Goal: Task Accomplishment & Management: Manage account settings

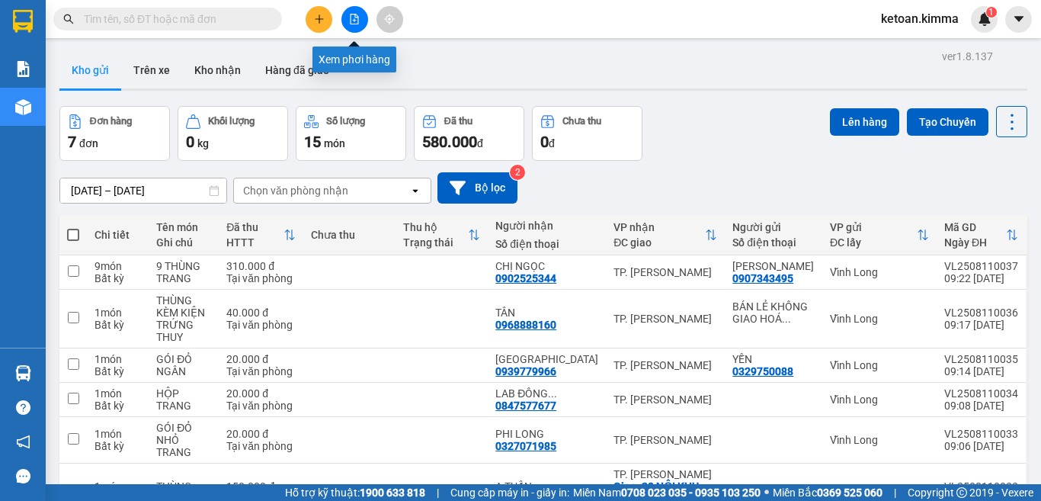
click at [356, 17] on icon "file-add" at bounding box center [354, 19] width 11 height 11
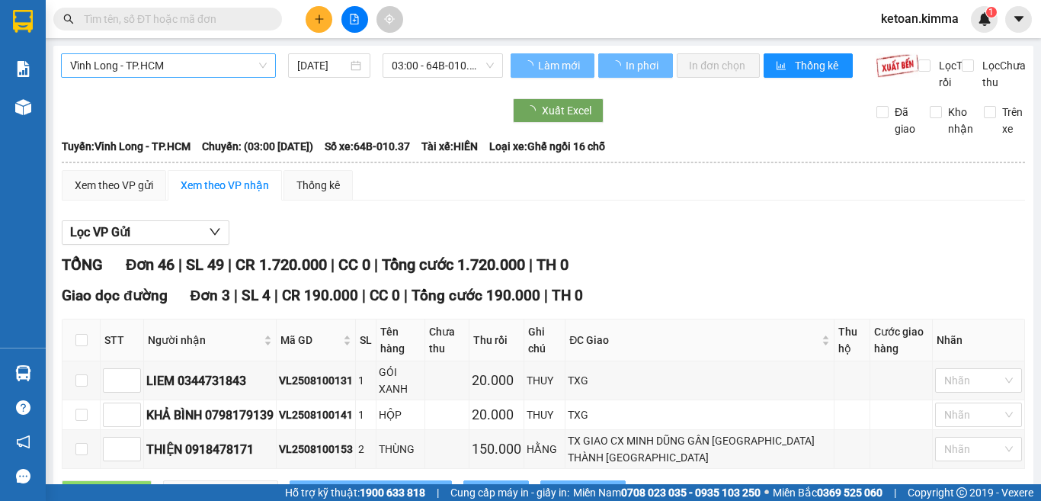
click at [173, 63] on span "Vĩnh Long - TP.HCM" at bounding box center [168, 65] width 197 height 23
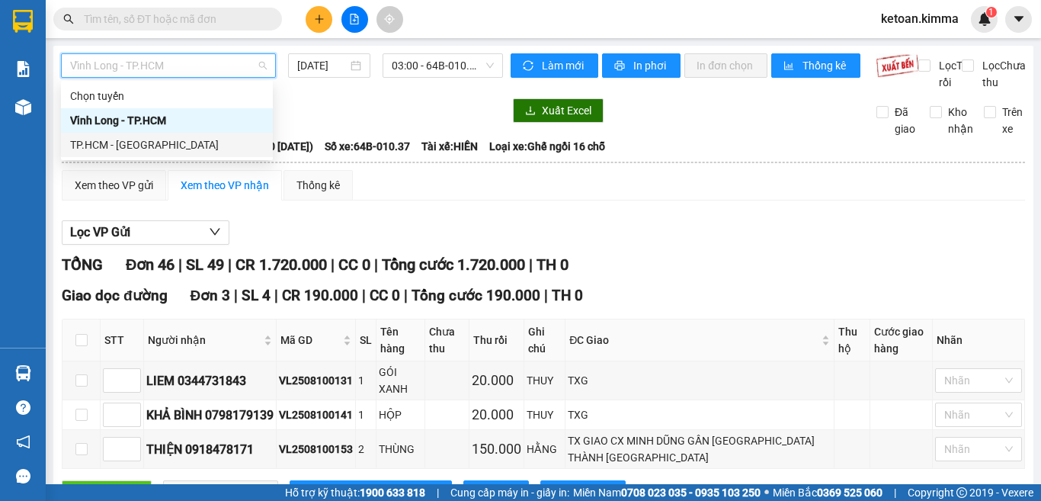
click at [134, 148] on div "TP.HCM - [GEOGRAPHIC_DATA]" at bounding box center [167, 144] width 194 height 17
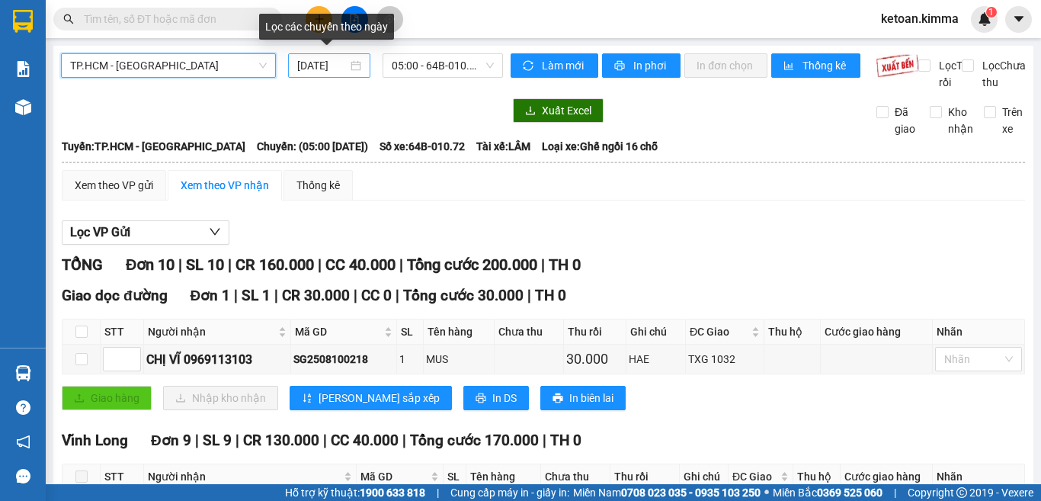
click at [320, 63] on input "[DATE]" at bounding box center [322, 65] width 50 height 17
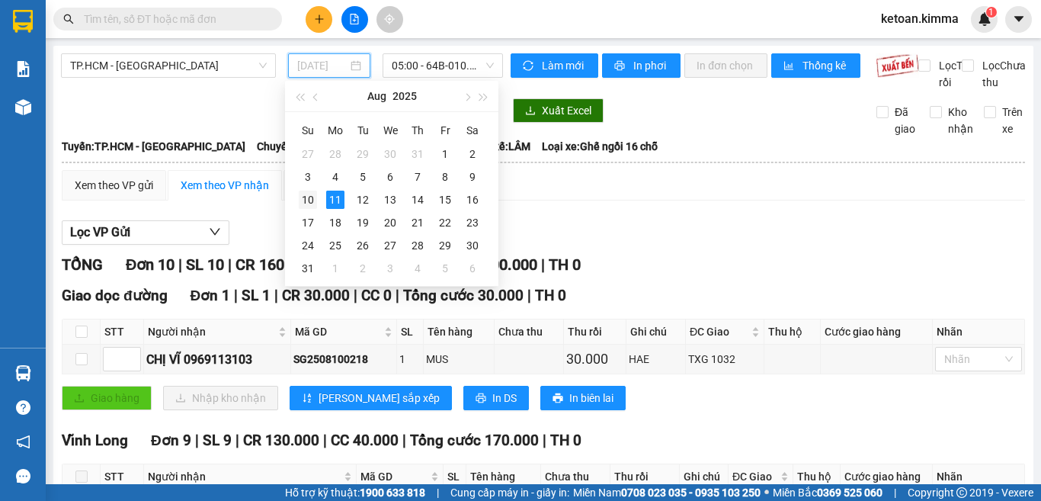
click at [305, 199] on div "10" at bounding box center [308, 200] width 18 height 18
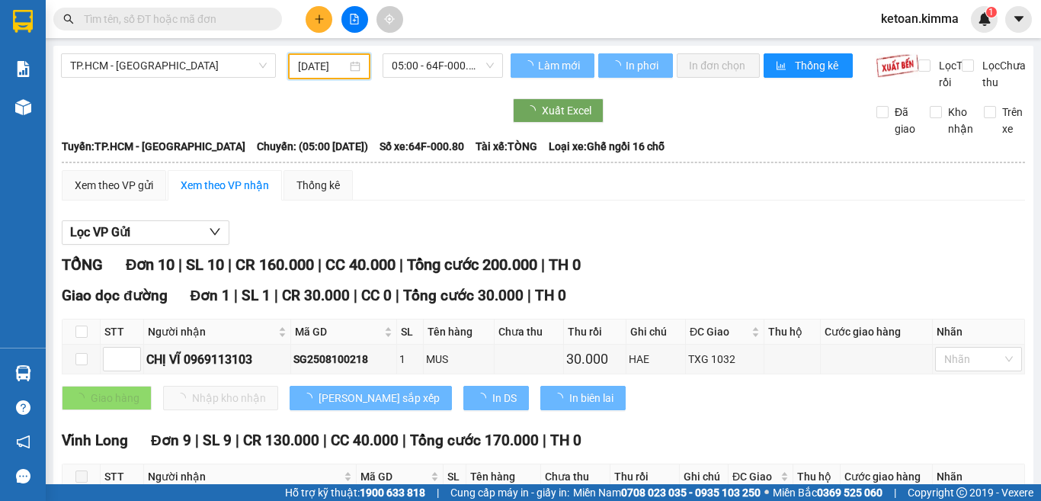
type input "[DATE]"
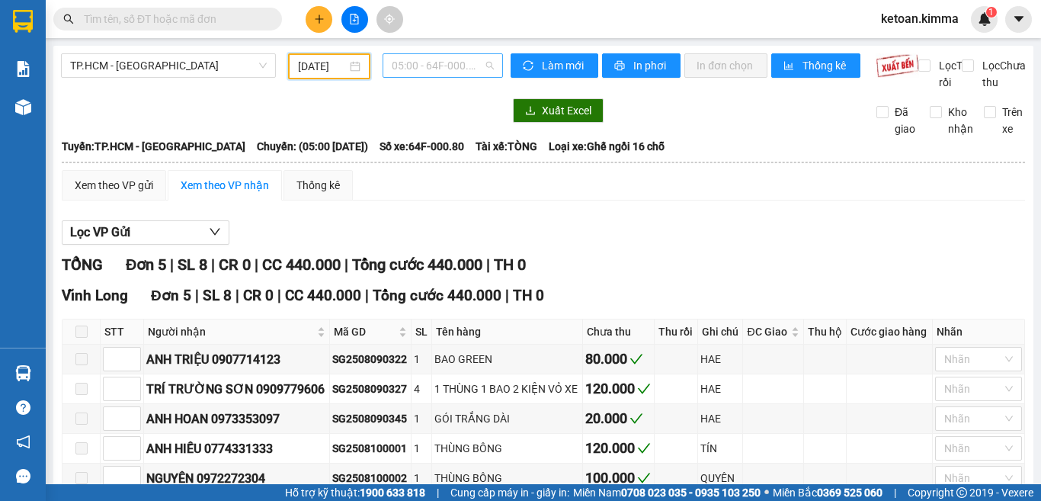
click at [415, 69] on span "05:00 - 64F-000.80" at bounding box center [443, 65] width 102 height 23
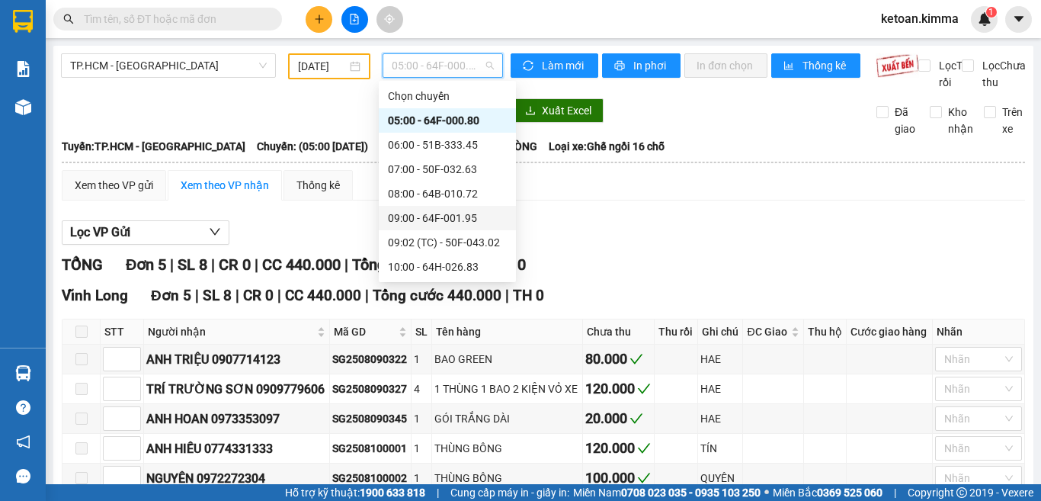
click at [449, 219] on div "09:00 - 64F-001.95" at bounding box center [447, 218] width 119 height 17
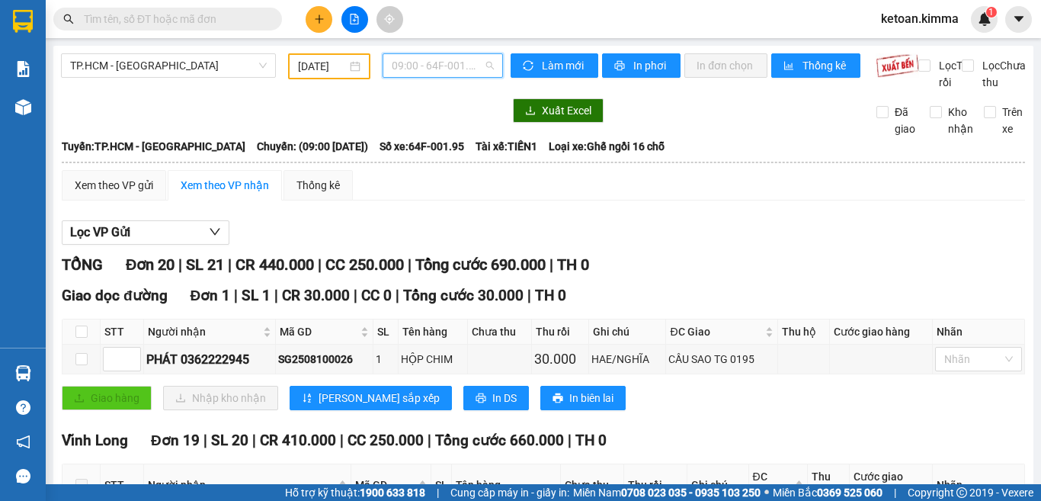
click at [408, 59] on span "09:00 - 64F-001.95" at bounding box center [443, 65] width 102 height 23
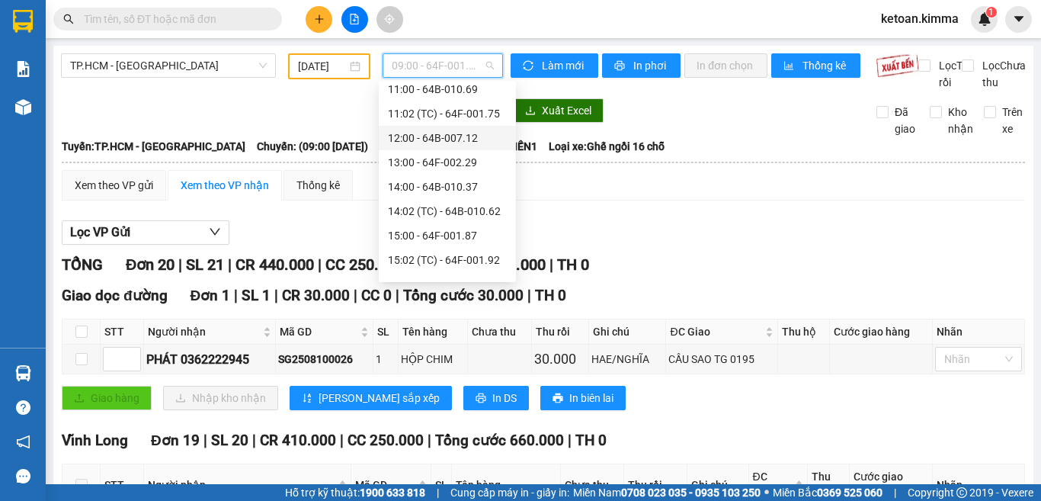
scroll to position [229, 0]
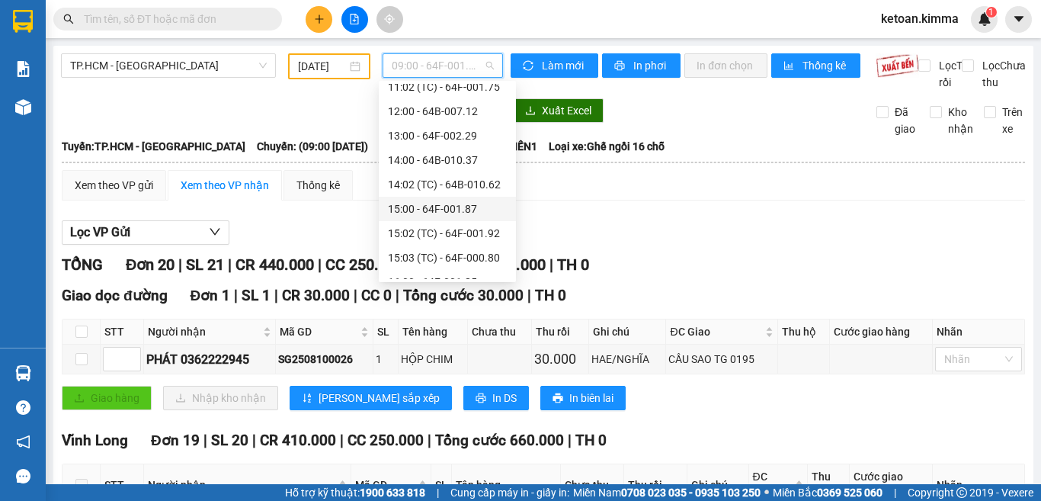
click at [475, 211] on div "15:00 - 64F-001.87" at bounding box center [447, 208] width 119 height 17
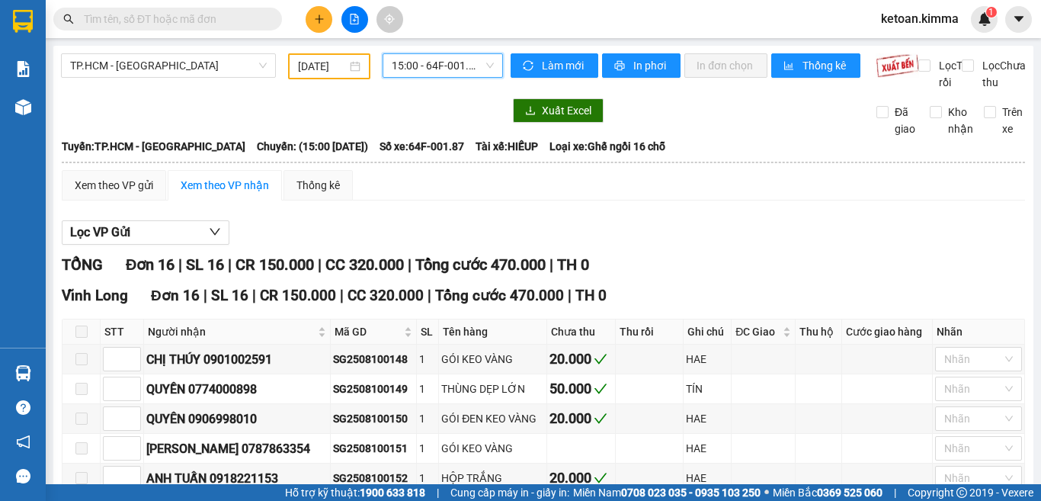
click at [428, 67] on span "15:00 - 64F-001.87" at bounding box center [443, 65] width 102 height 23
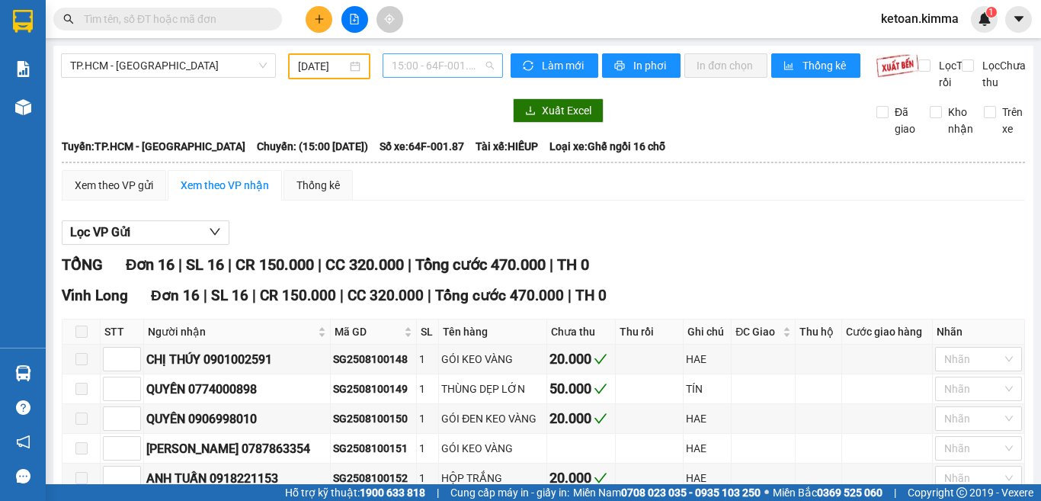
click at [421, 63] on span "15:00 - 64F-001.87" at bounding box center [443, 65] width 102 height 23
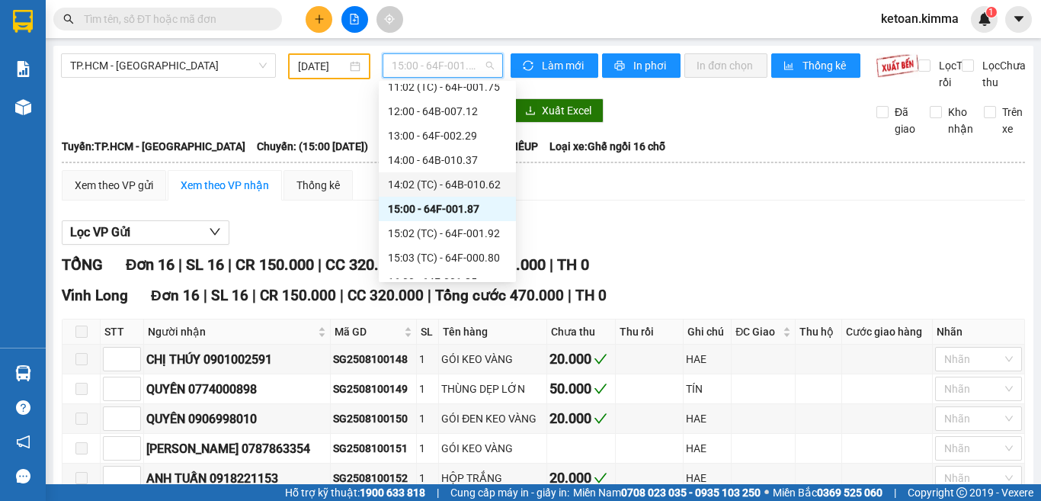
scroll to position [305, 0]
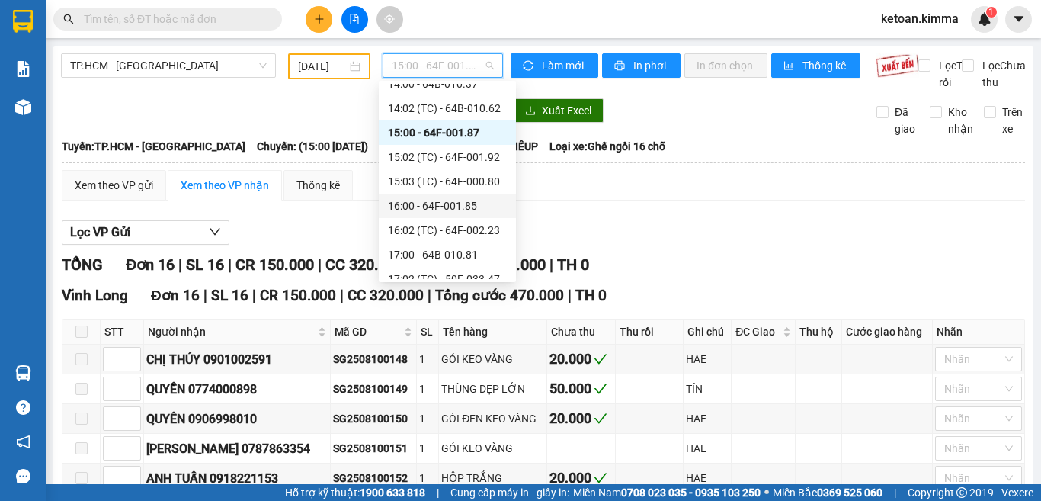
click at [698, 244] on div "Lọc VP Gửi" at bounding box center [543, 232] width 963 height 25
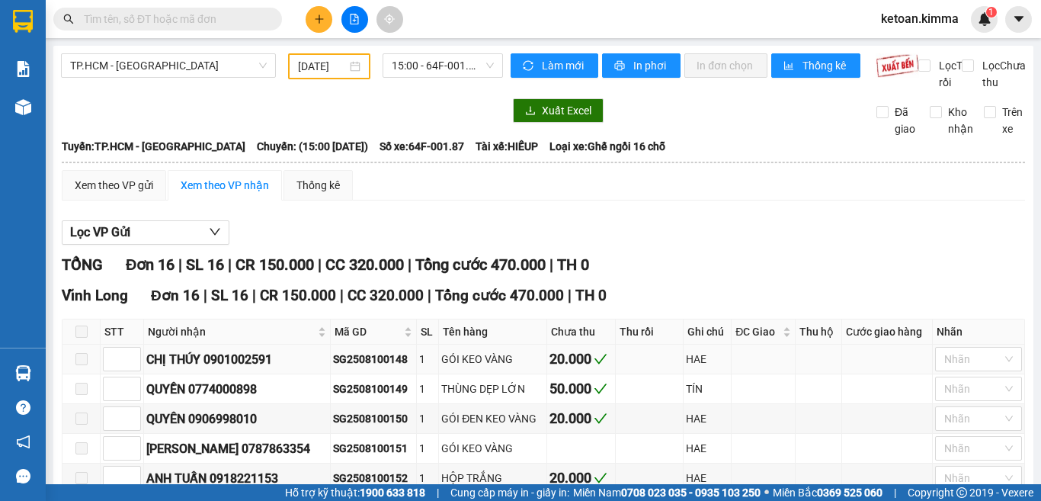
scroll to position [152, 0]
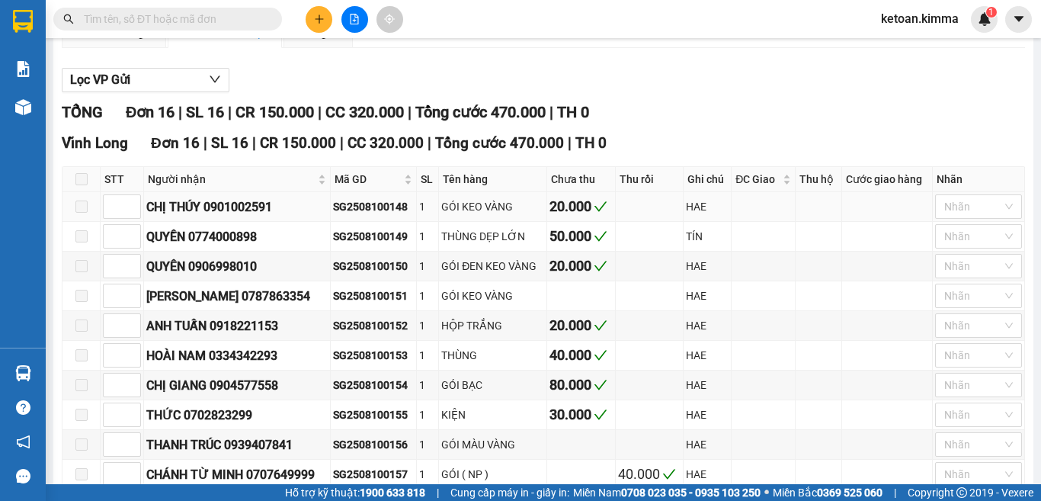
click at [384, 215] on div "SG2508100148" at bounding box center [373, 206] width 81 height 17
copy div "SG2508100148"
click at [383, 245] on div "SG2508100149" at bounding box center [373, 236] width 81 height 17
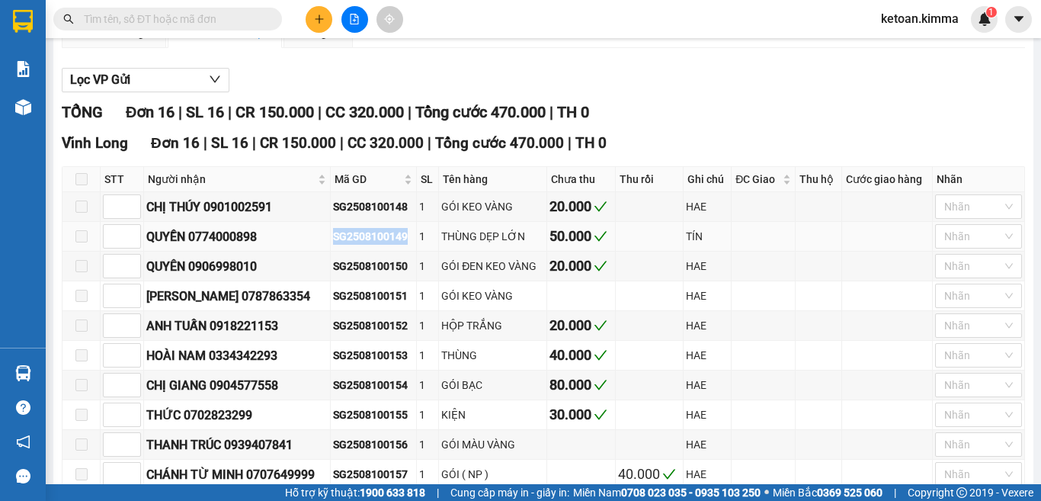
copy div "SG2508100149"
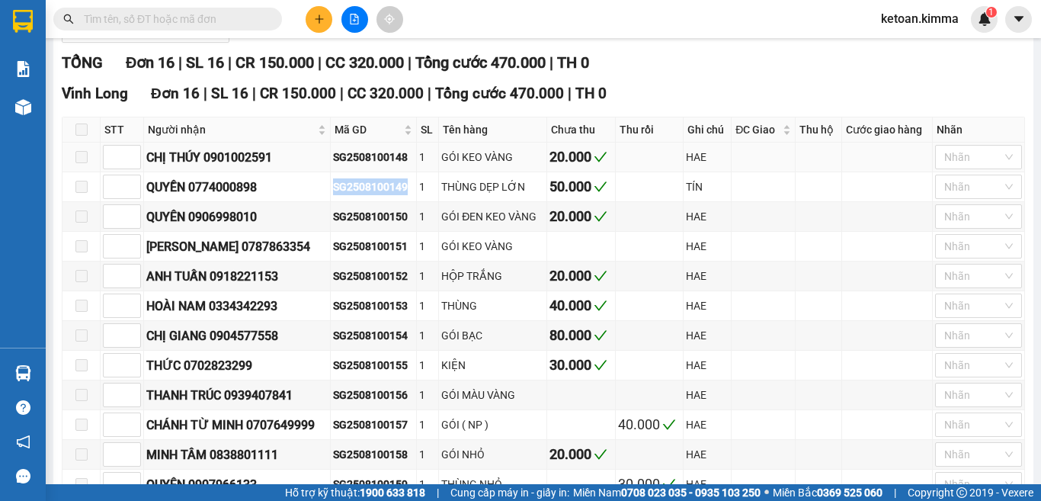
scroll to position [229, 0]
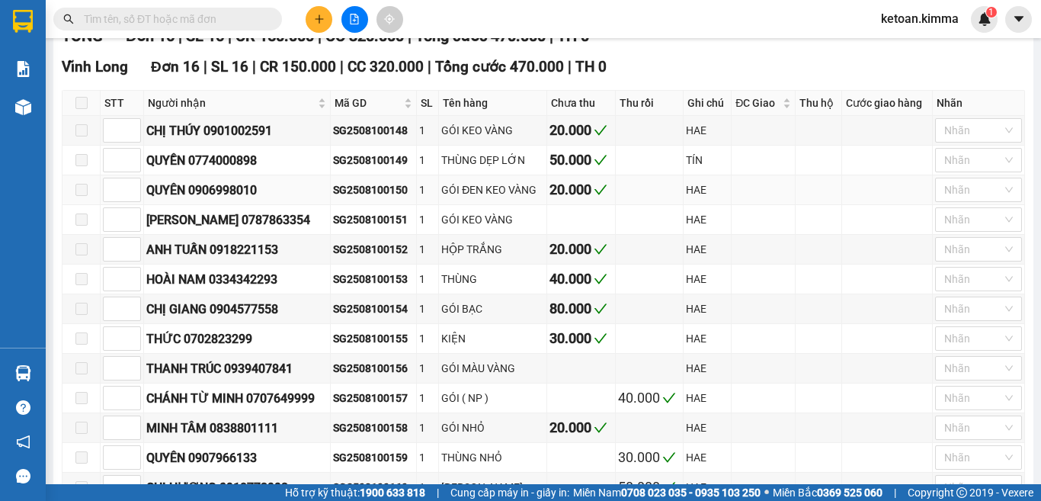
click at [362, 198] on div "SG2508100150" at bounding box center [373, 189] width 81 height 17
copy div "SG2508100150"
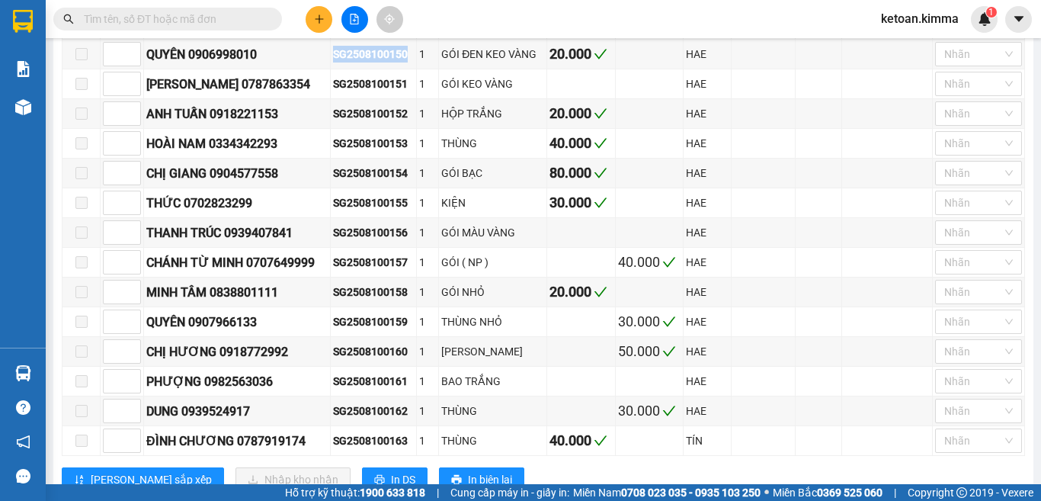
scroll to position [381, 0]
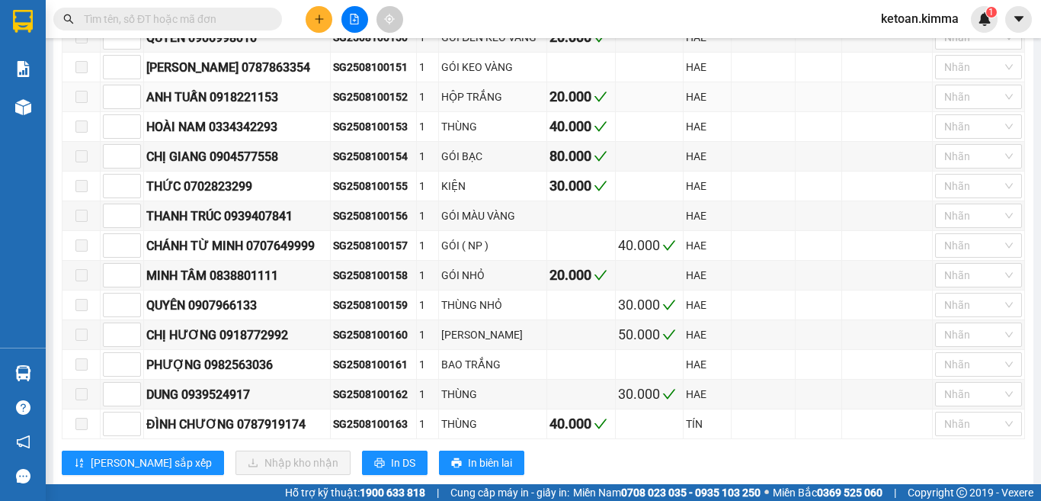
click at [356, 105] on div "SG2508100152" at bounding box center [373, 96] width 81 height 17
copy div "SG2508100152"
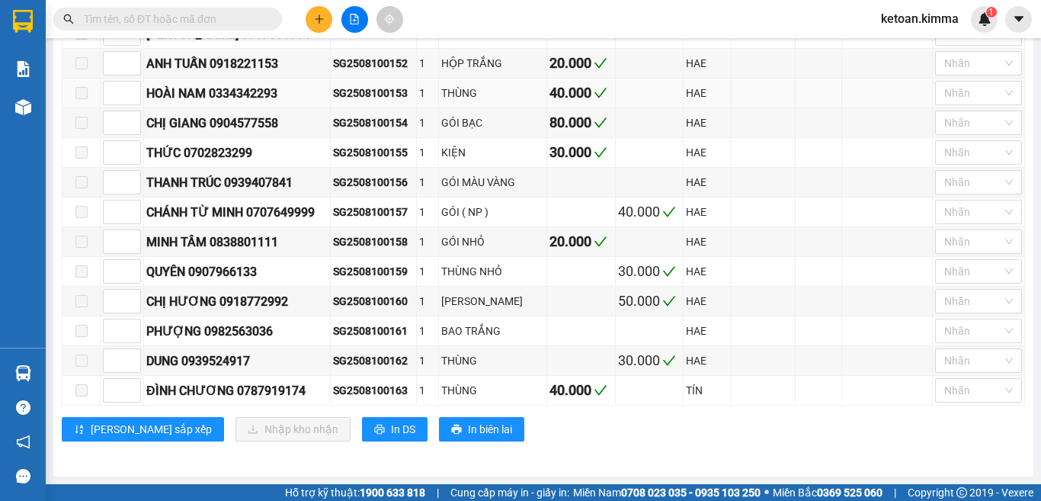
click at [364, 89] on div "SG2508100153" at bounding box center [373, 93] width 81 height 17
copy div "SG2508100153"
click at [376, 154] on div "SG2508100155" at bounding box center [373, 152] width 81 height 17
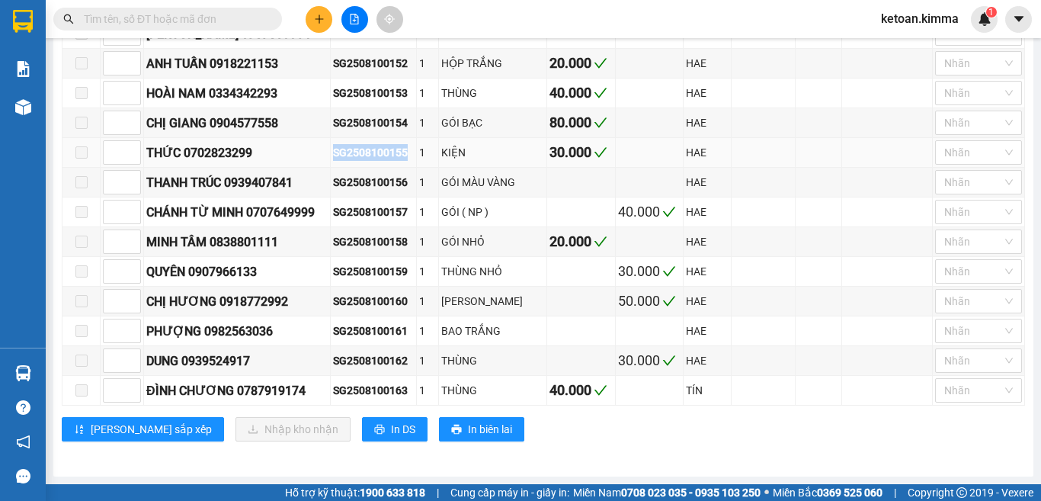
copy div "SG2508100155"
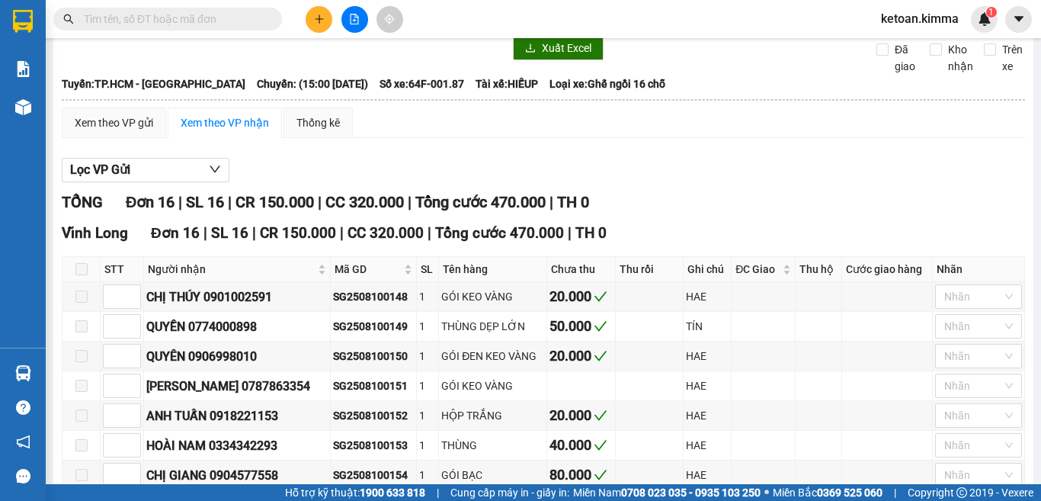
scroll to position [0, 0]
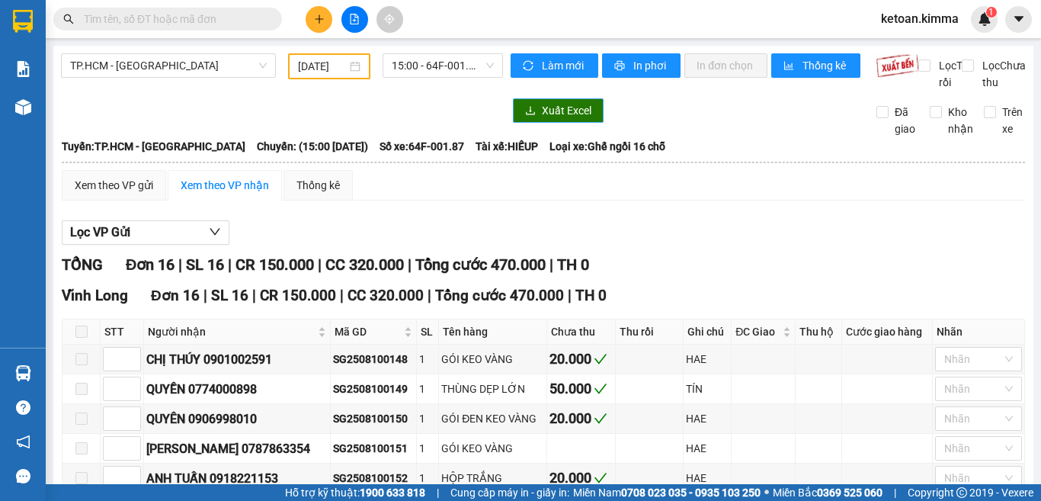
click at [561, 119] on span "Xuất Excel" at bounding box center [567, 110] width 50 height 17
click at [396, 155] on span "Số xe: 64F-001.87" at bounding box center [422, 146] width 85 height 17
copy span "Số xe: 64F-001.87"
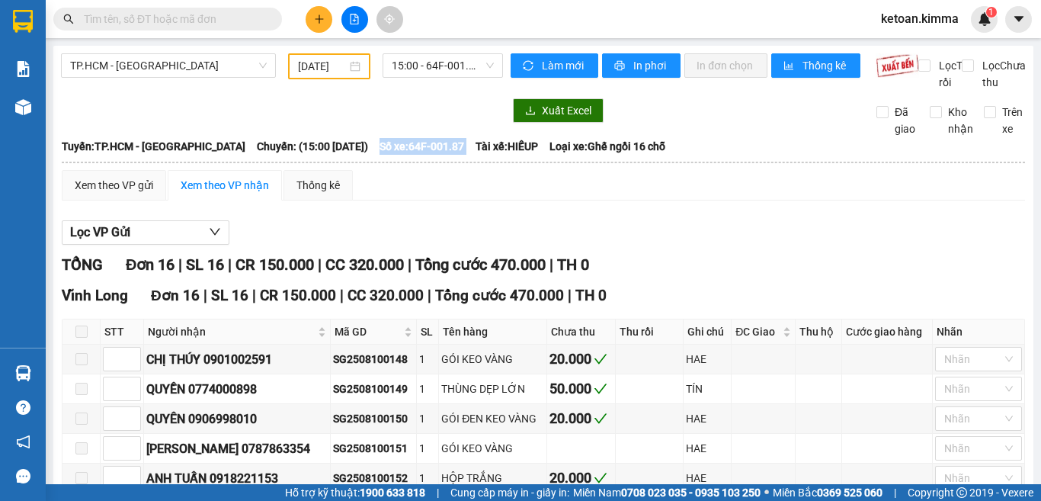
copy span "Số xe: 64F-001.87"
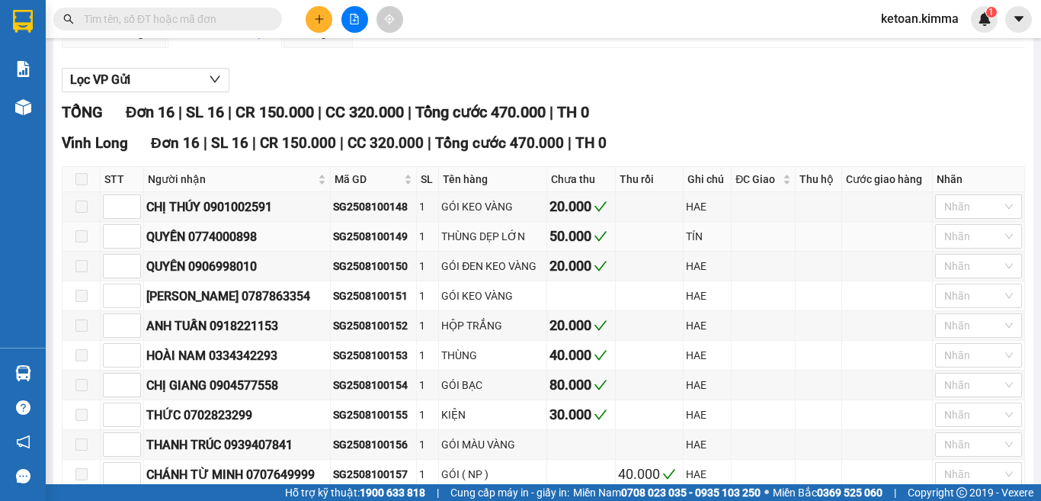
scroll to position [381, 0]
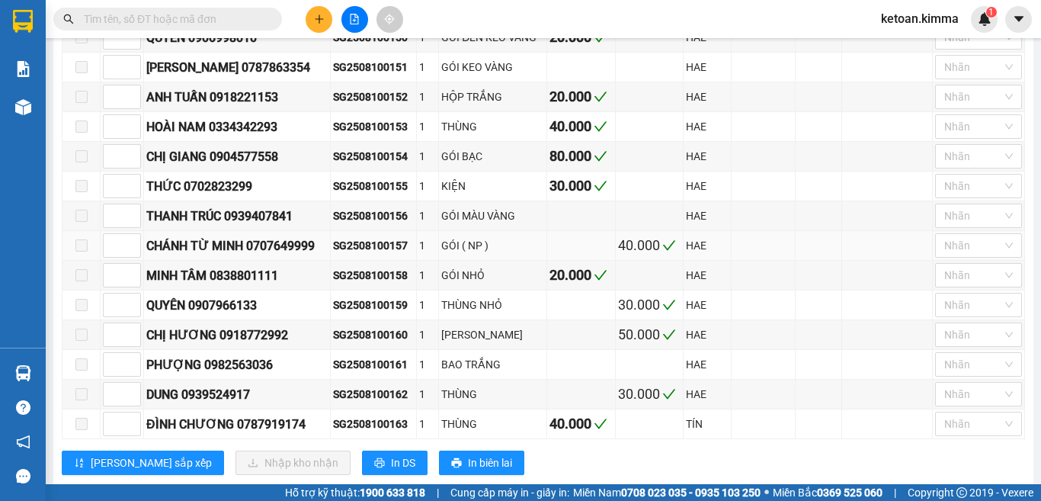
click at [373, 254] on div "SG2508100157" at bounding box center [373, 245] width 81 height 17
click at [376, 284] on div "SG2508100158" at bounding box center [373, 275] width 81 height 17
copy div "SG2508100158"
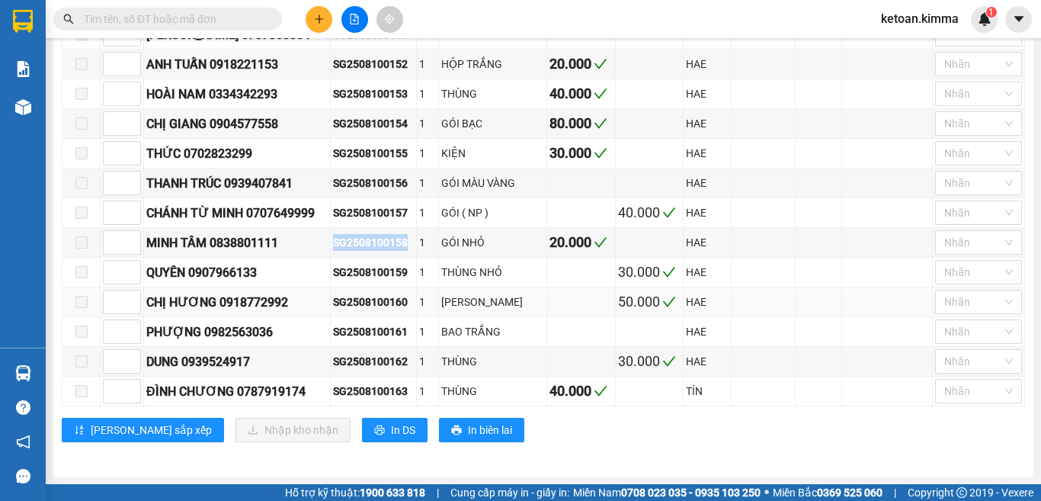
scroll to position [431, 0]
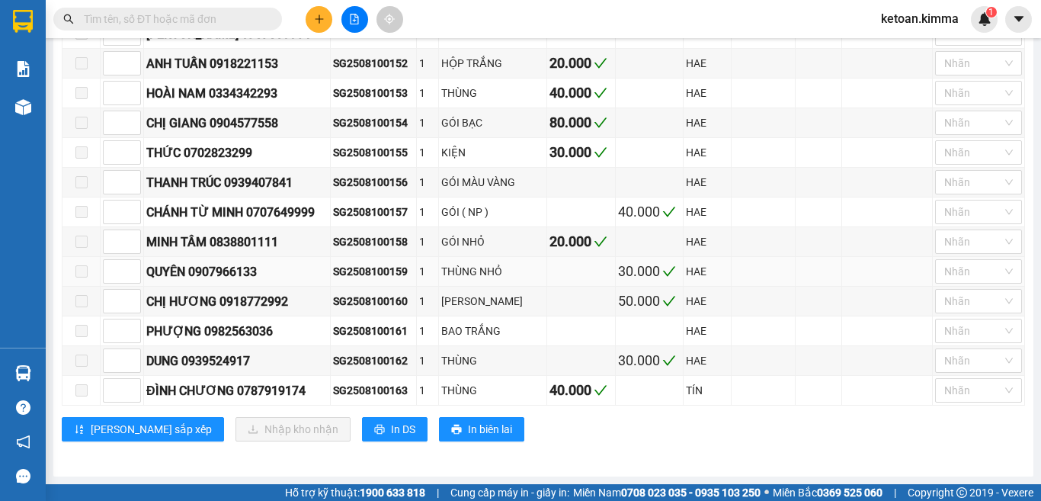
click at [383, 268] on div "SG2508100159" at bounding box center [373, 271] width 81 height 17
copy div "SG2508100159"
click at [374, 306] on div "SG2508100160" at bounding box center [373, 301] width 81 height 17
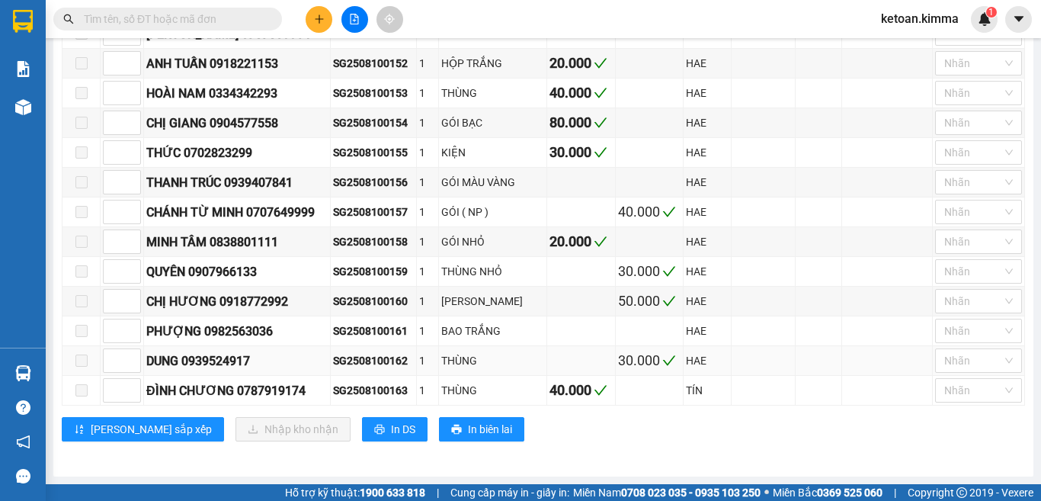
click at [382, 360] on div "SG2508100162" at bounding box center [373, 360] width 81 height 17
click at [383, 393] on div "SG2508100163" at bounding box center [373, 390] width 81 height 17
click at [380, 337] on div "SG2508100161" at bounding box center [373, 330] width 81 height 17
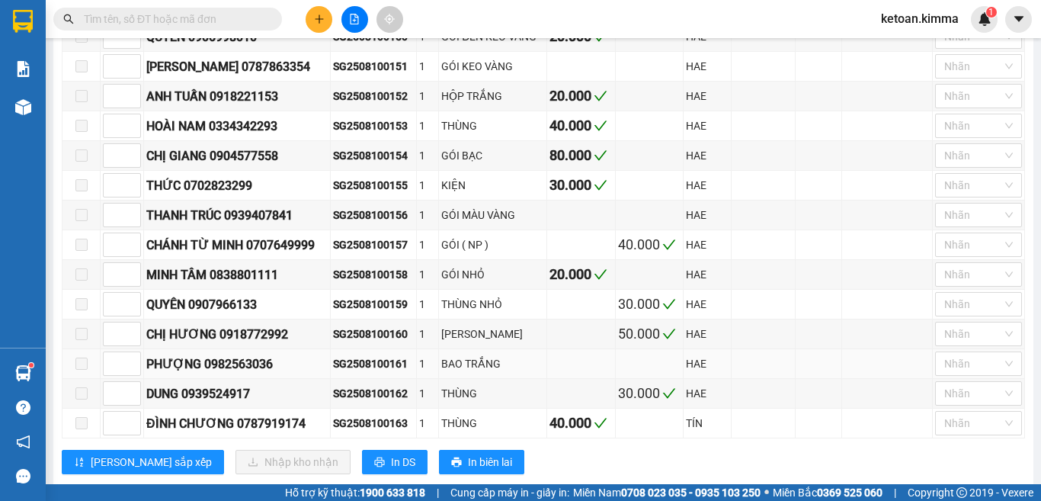
scroll to position [355, 0]
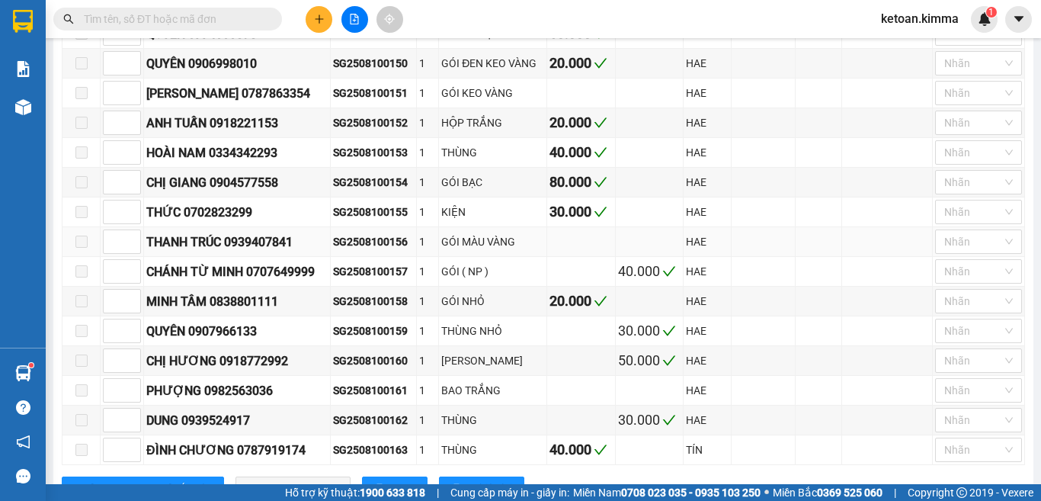
click at [393, 250] on div "SG2508100156" at bounding box center [373, 241] width 81 height 17
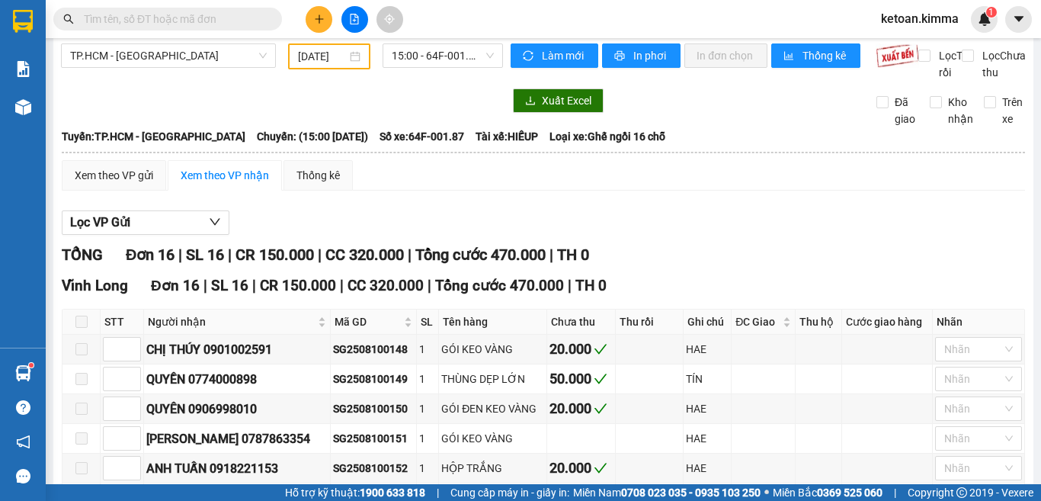
scroll to position [0, 0]
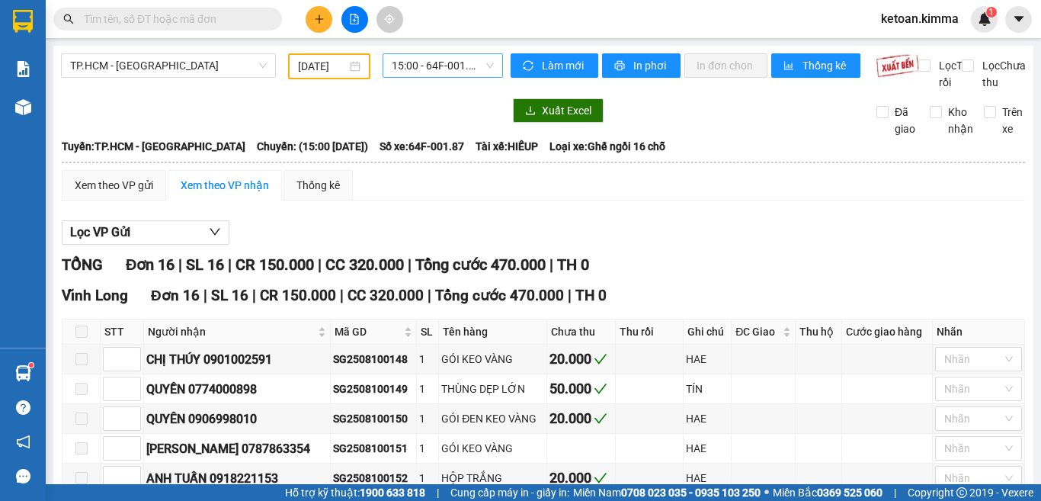
click at [400, 68] on span "15:00 - 64F-001.87" at bounding box center [443, 65] width 102 height 23
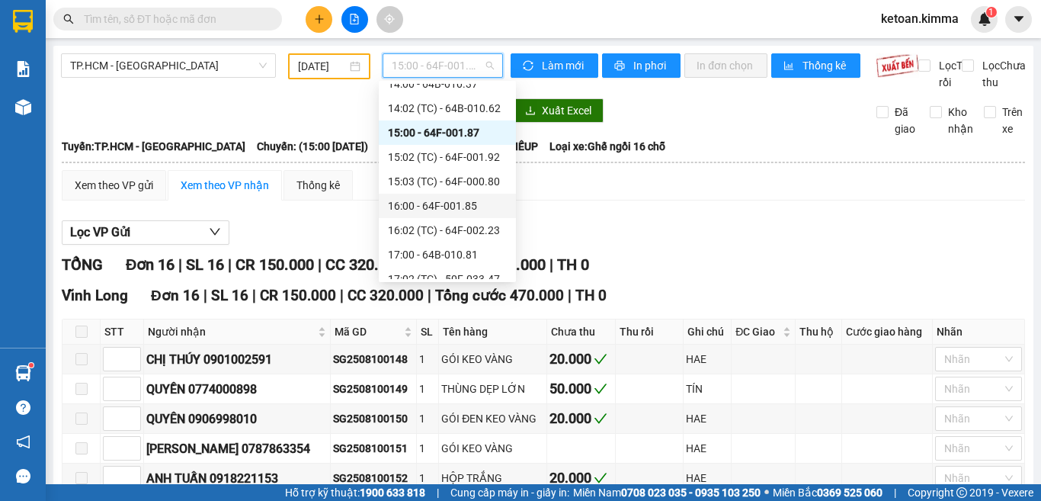
click at [464, 208] on div "16:00 - 64F-001.85" at bounding box center [447, 205] width 119 height 17
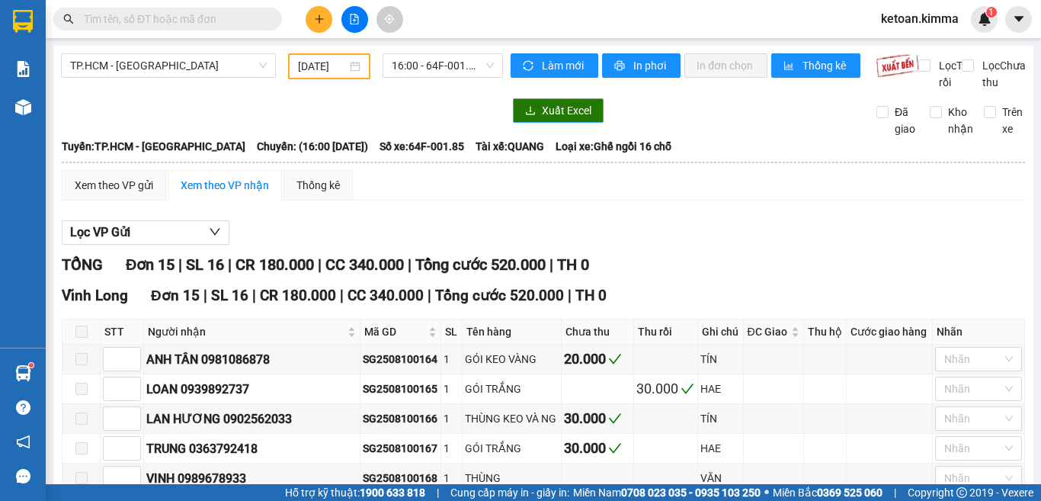
click at [553, 119] on span "Xuất Excel" at bounding box center [567, 110] width 50 height 17
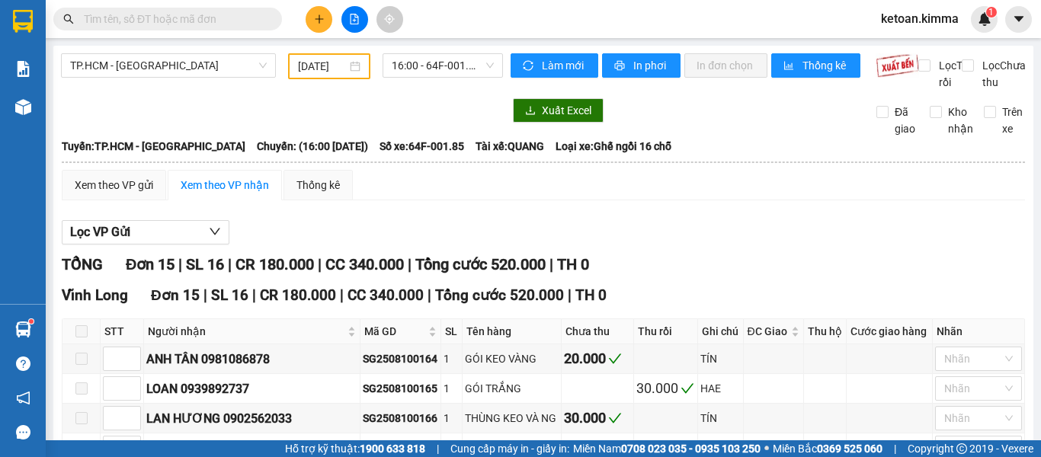
click at [425, 155] on span "Số xe: 64F-001.85" at bounding box center [422, 146] width 85 height 17
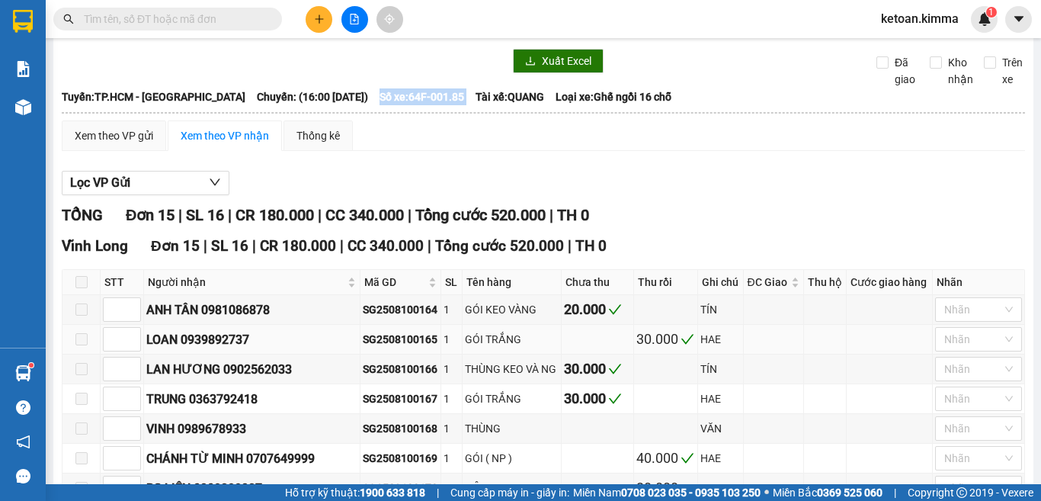
scroll to position [76, 0]
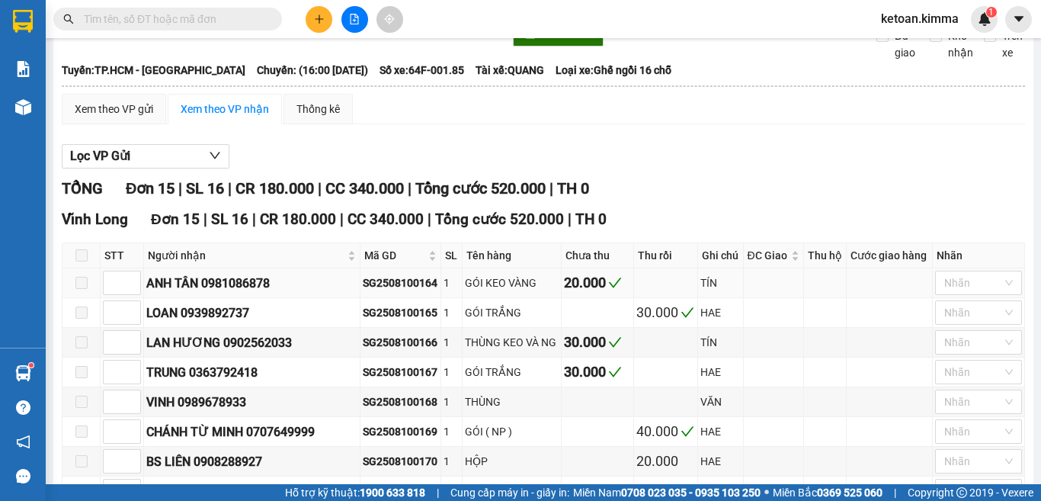
click at [373, 291] on div "SG2508100164" at bounding box center [400, 282] width 75 height 17
click at [364, 321] on div "SG2508100165" at bounding box center [400, 312] width 75 height 17
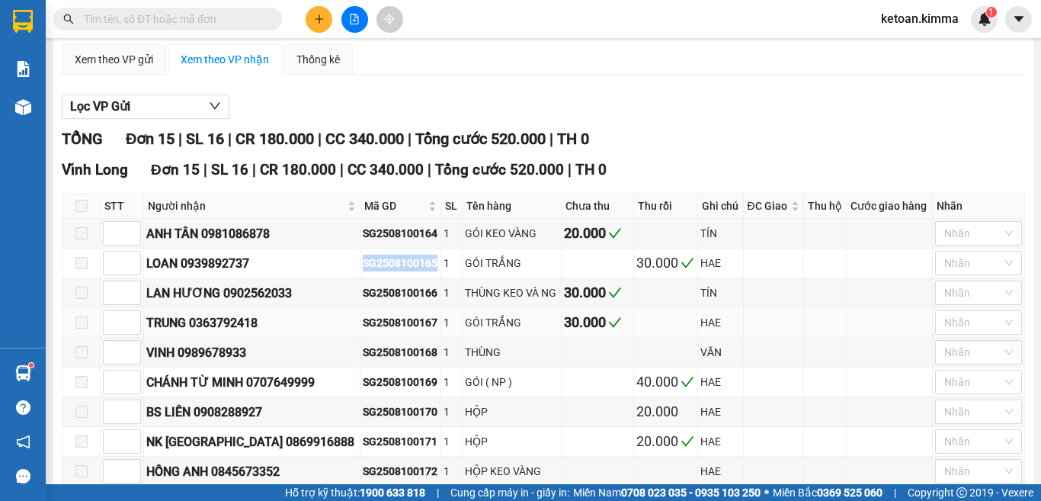
scroll to position [152, 0]
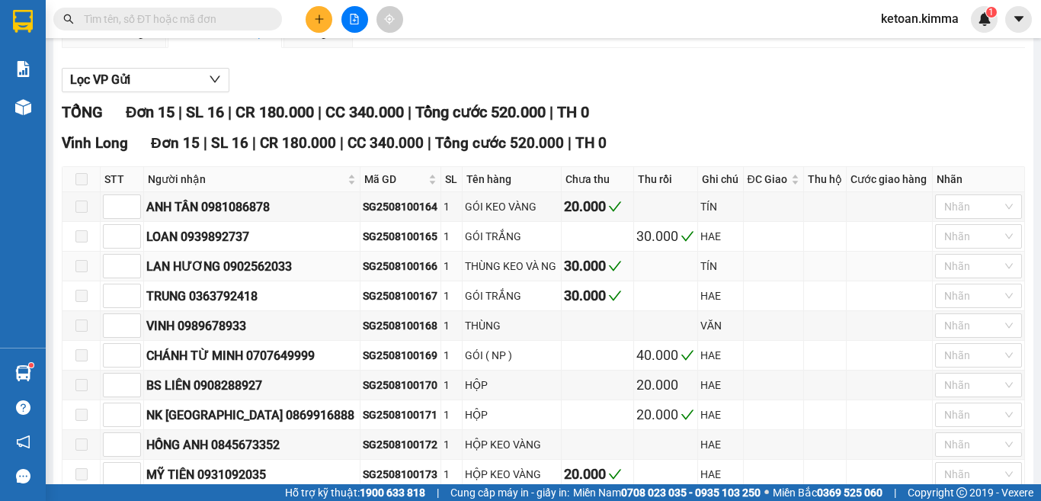
click at [372, 274] on div "SG2508100166" at bounding box center [400, 266] width 75 height 17
click at [364, 304] on div "SG2508100167" at bounding box center [400, 295] width 75 height 17
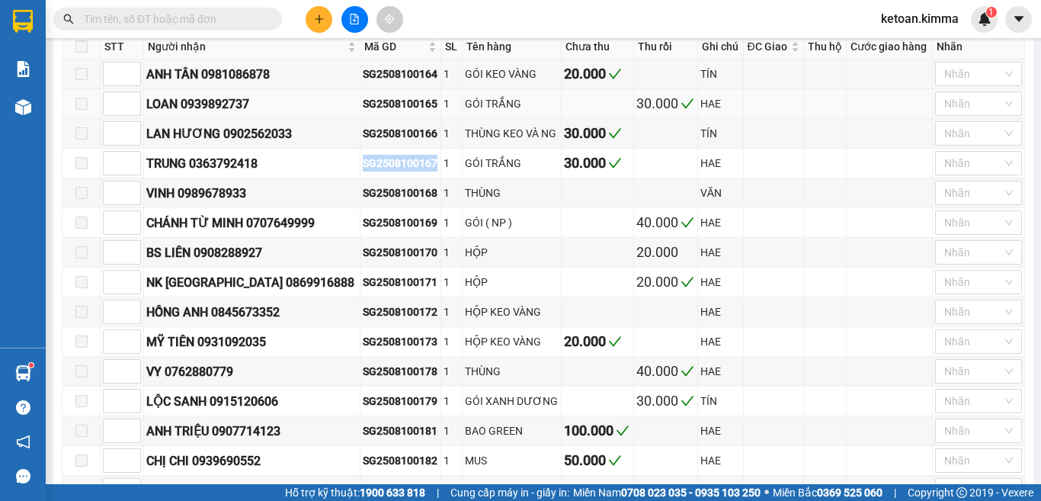
scroll to position [305, 0]
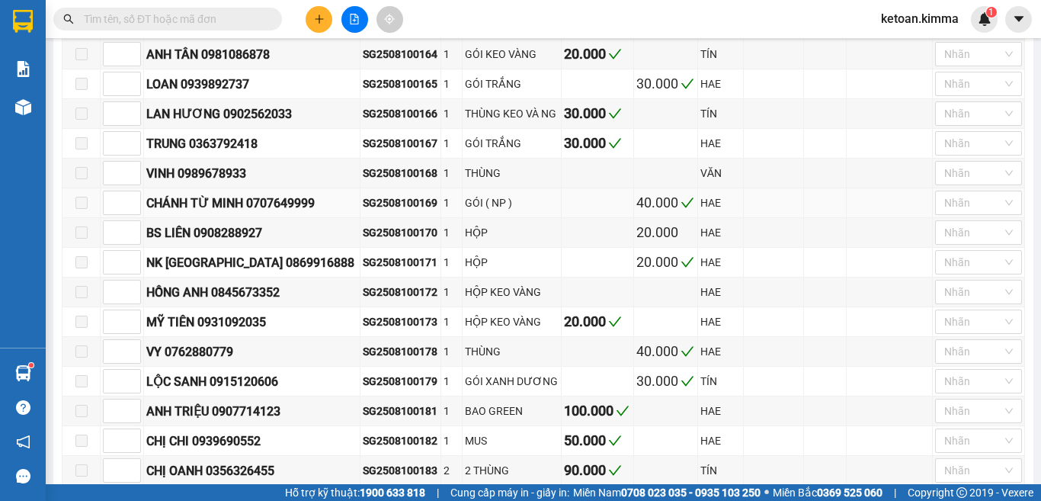
click at [374, 211] on div "SG2508100169" at bounding box center [400, 202] width 75 height 17
click at [373, 271] on div "SG2508100171" at bounding box center [400, 262] width 75 height 17
drag, startPoint x: 373, startPoint y: 280, endPoint x: 339, endPoint y: 287, distance: 35.1
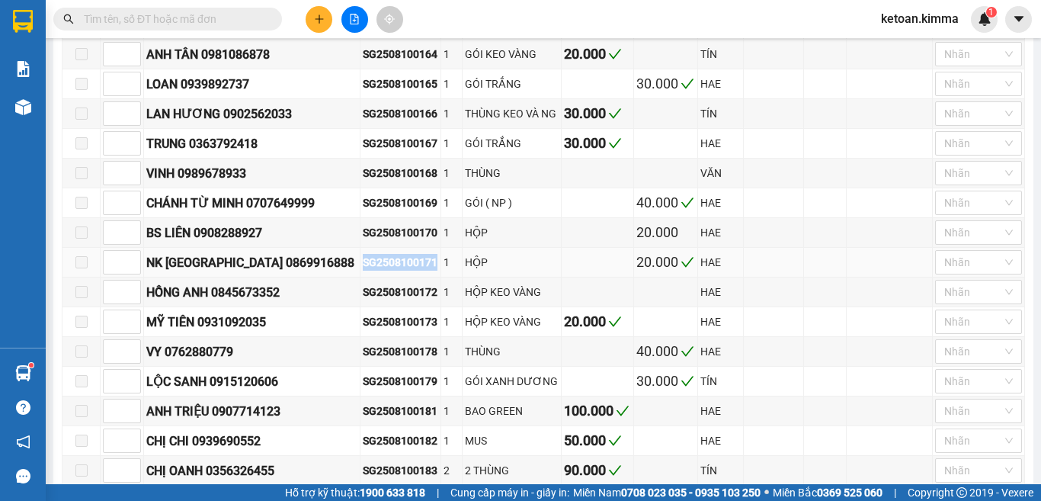
click at [363, 271] on div "SG2508100171" at bounding box center [400, 262] width 75 height 17
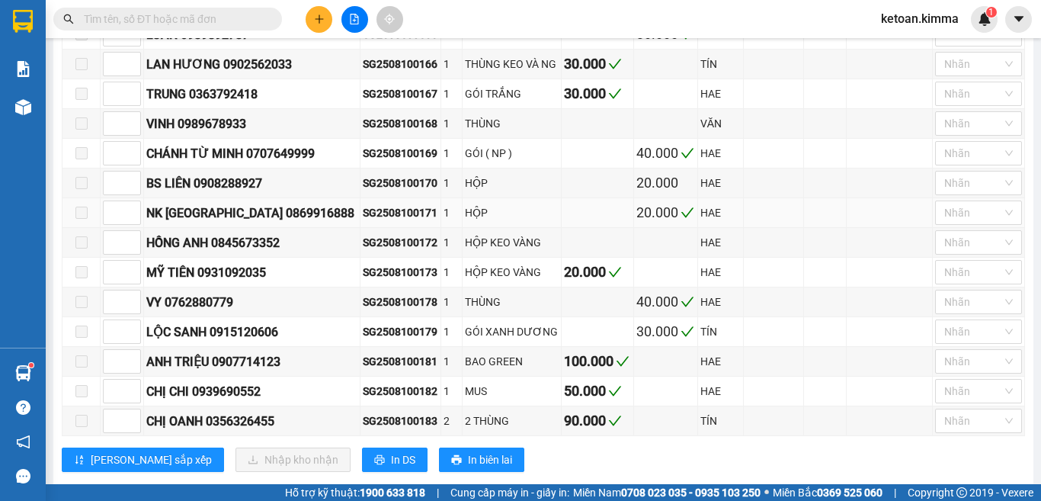
scroll to position [381, 0]
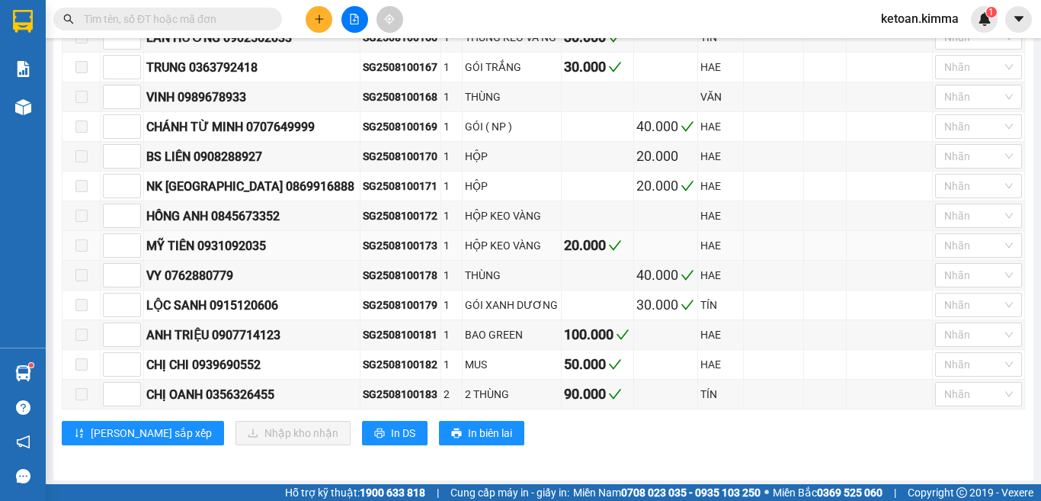
click at [370, 254] on div "SG2508100173" at bounding box center [400, 245] width 75 height 17
click at [375, 284] on div "SG2508100178" at bounding box center [400, 275] width 75 height 17
click at [363, 313] on div "SG2508100179" at bounding box center [400, 304] width 75 height 17
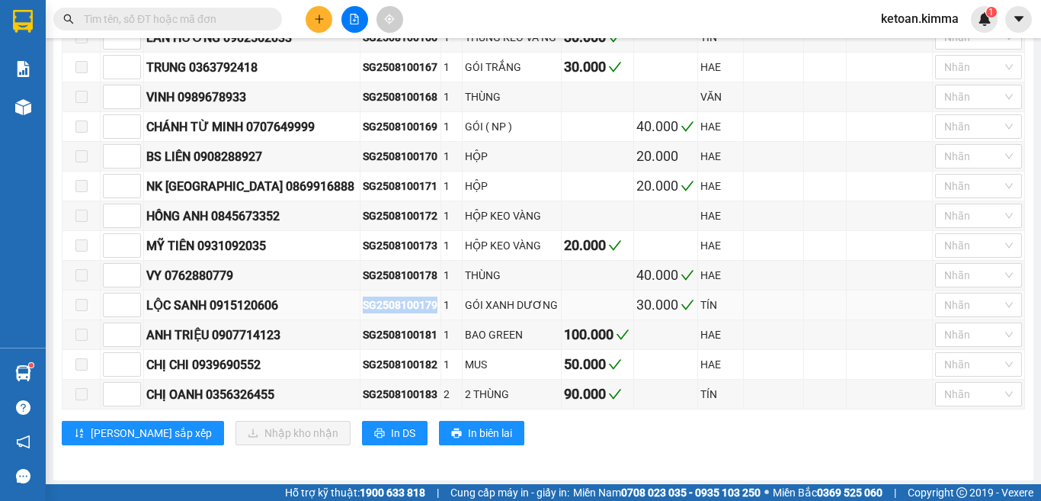
click at [363, 313] on div "SG2508100179" at bounding box center [400, 304] width 75 height 17
click at [363, 373] on div "SG2508100182" at bounding box center [400, 364] width 75 height 17
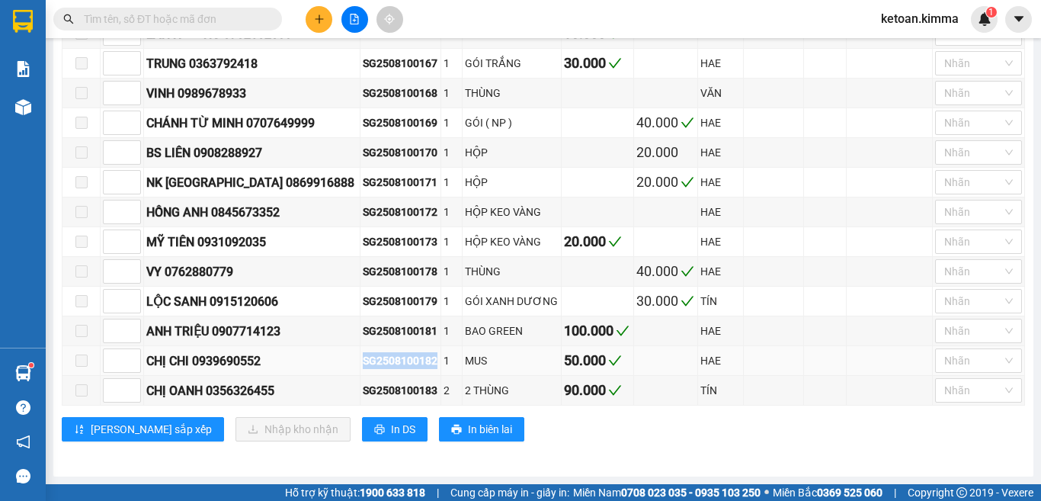
scroll to position [402, 0]
click at [363, 391] on div "SG2508100183" at bounding box center [400, 390] width 75 height 17
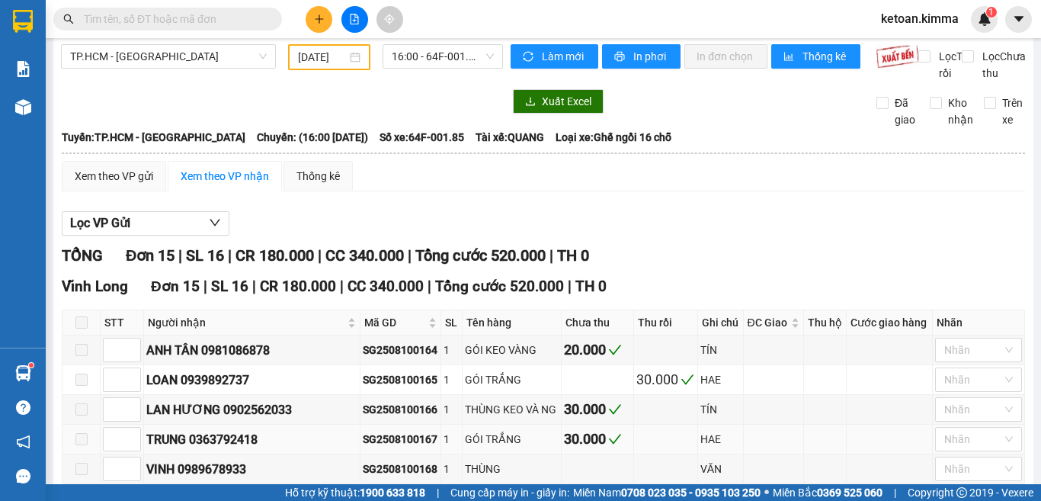
scroll to position [0, 0]
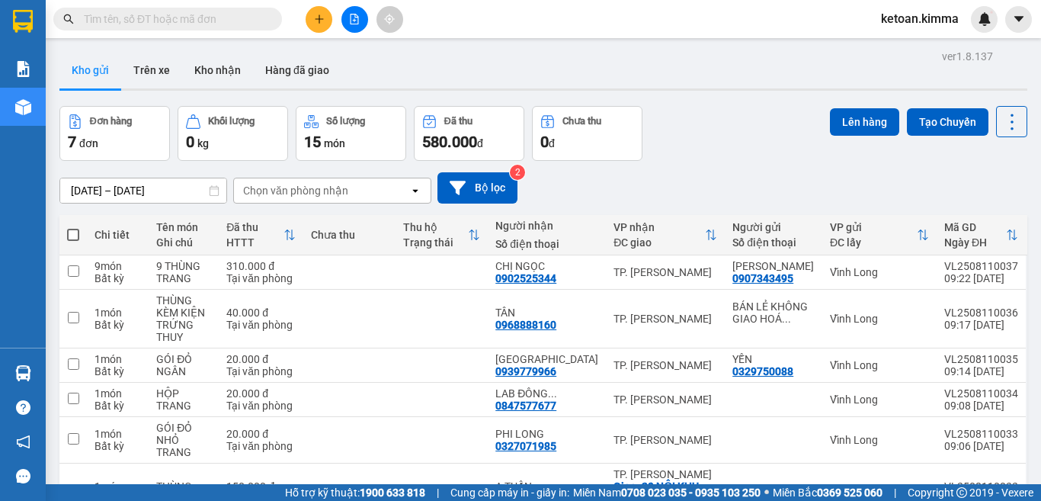
click at [127, 23] on input "text" at bounding box center [174, 19] width 180 height 17
paste input "SG2508100148"
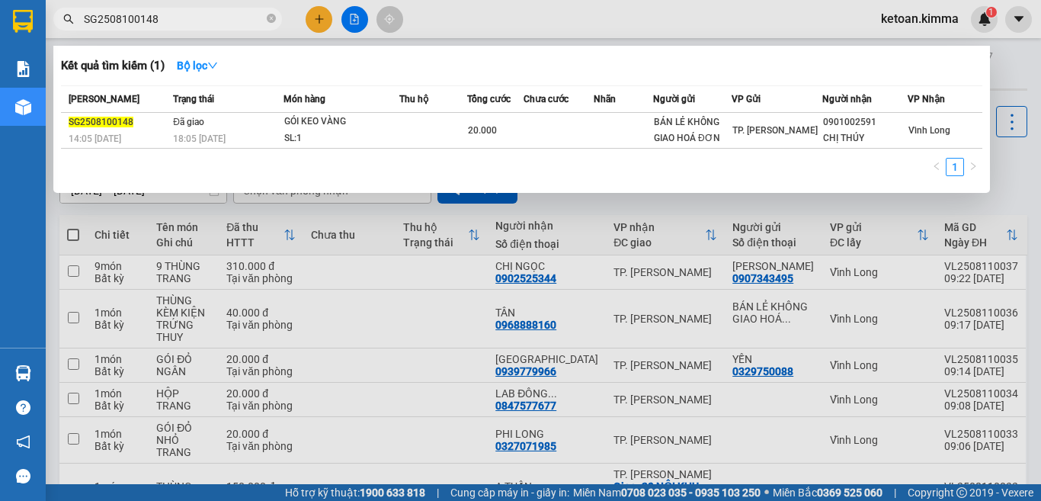
click at [114, 22] on input "SG2508100148" at bounding box center [174, 19] width 180 height 17
drag, startPoint x: 114, startPoint y: 22, endPoint x: 134, endPoint y: 14, distance: 21.2
click at [134, 14] on input "SG2508100148" at bounding box center [174, 19] width 180 height 17
paste input "9"
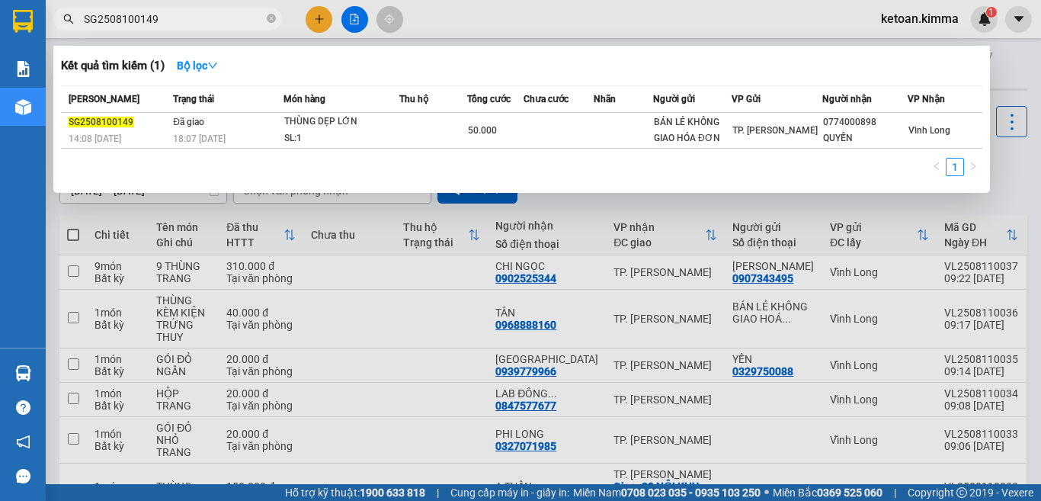
click at [136, 14] on input "SG2508100149" at bounding box center [174, 19] width 180 height 17
paste input "50"
click at [133, 14] on input "SG2508100150" at bounding box center [174, 19] width 180 height 17
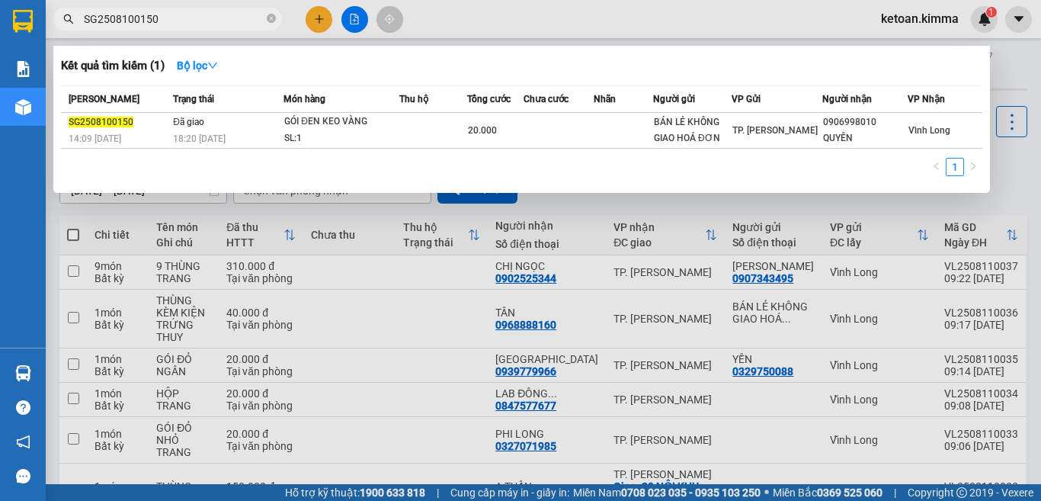
paste input "2"
click at [138, 8] on span "SG2508100152" at bounding box center [167, 19] width 229 height 23
click at [139, 10] on span "SG2508100152" at bounding box center [167, 19] width 229 height 23
click at [139, 11] on input "SG2508100152" at bounding box center [174, 19] width 180 height 17
paste input "3"
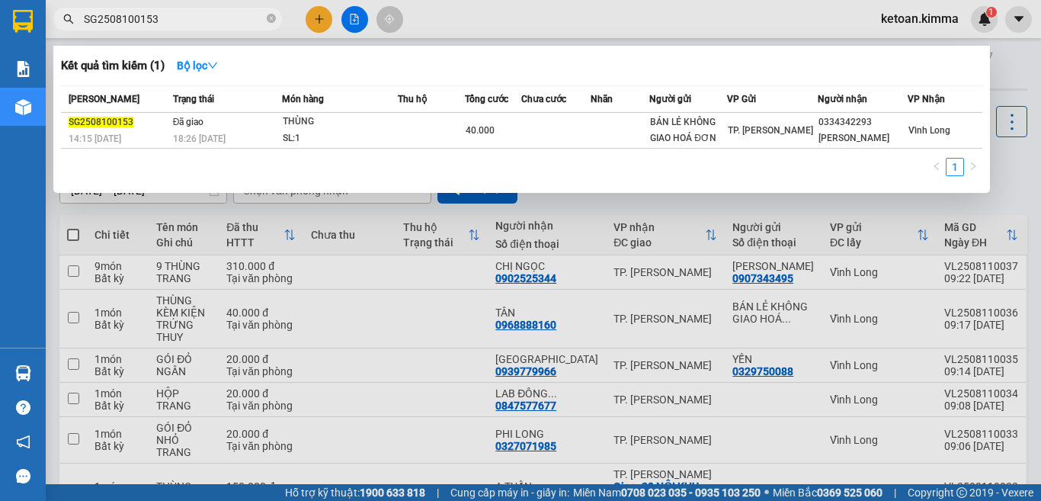
click at [130, 18] on input "SG2508100153" at bounding box center [174, 19] width 180 height 17
paste input "5"
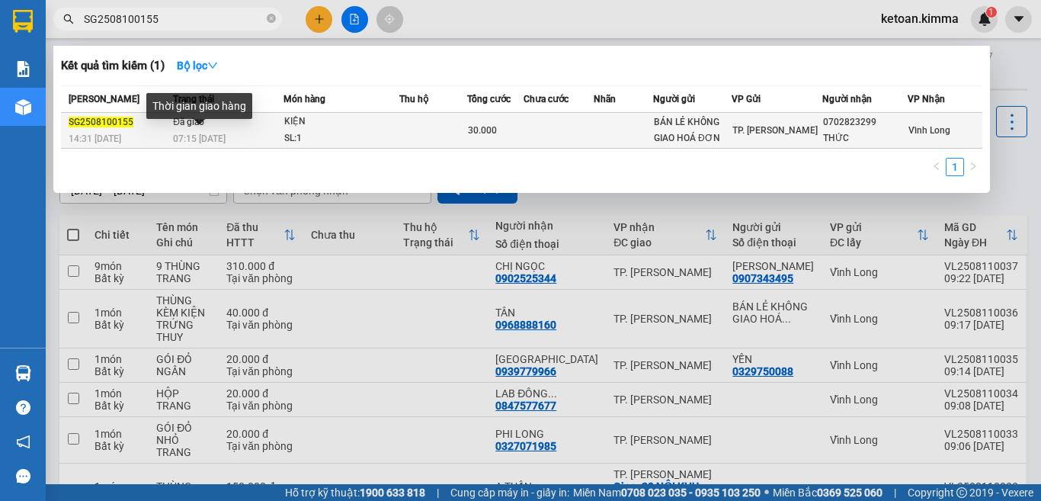
type input "SG2508100155"
click at [216, 133] on span "07:15 - 11/08" at bounding box center [199, 138] width 53 height 11
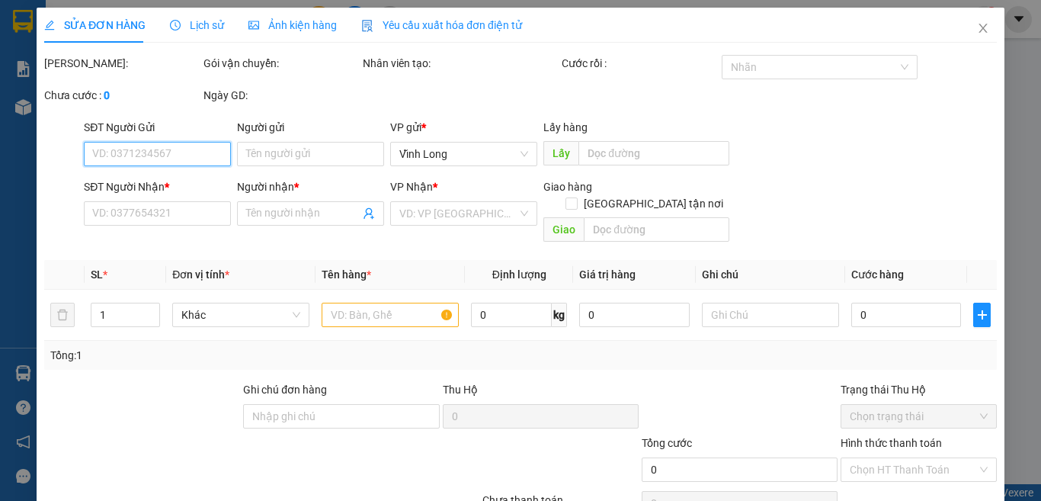
type input "BÁN LẺ KHÔNG GIAO HOÁ ĐƠN"
type input "0702823299"
type input "THỨC"
type input "30.000"
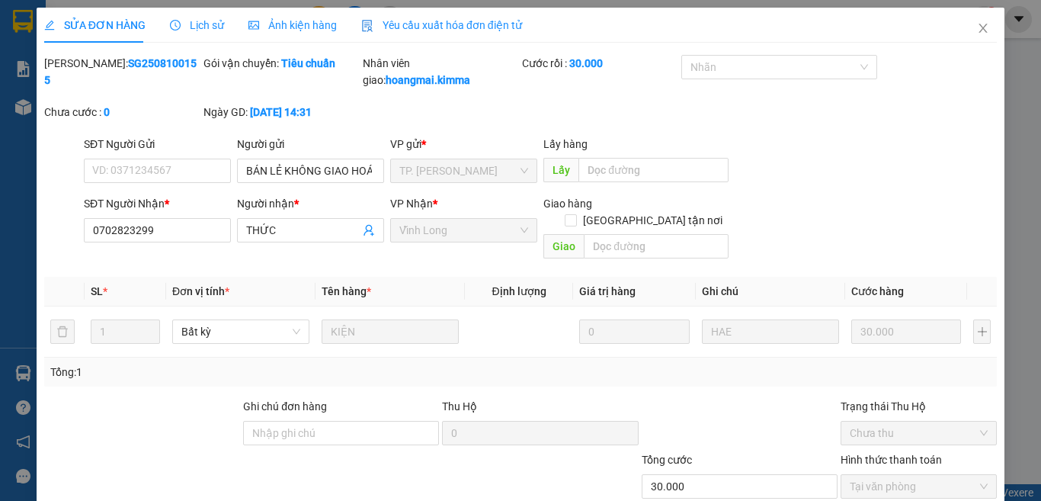
click at [423, 21] on span "Yêu cầu xuất hóa đơn điện tử" at bounding box center [441, 25] width 161 height 12
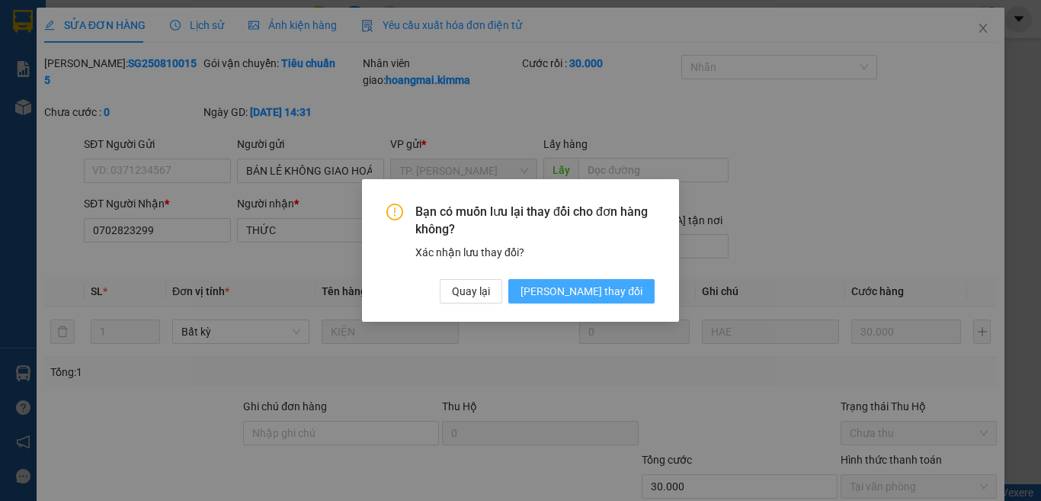
click at [612, 294] on span "Lưu thay đổi" at bounding box center [582, 291] width 122 height 17
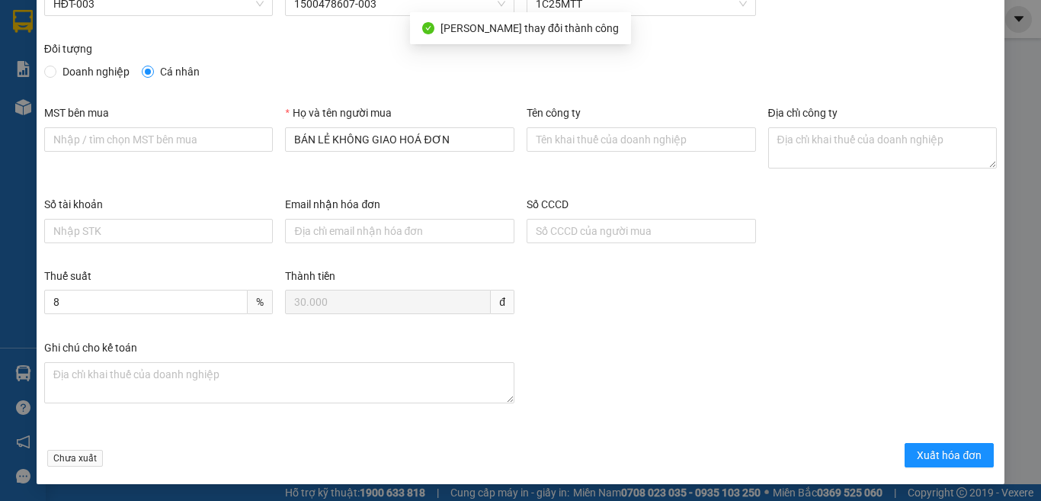
scroll to position [87, 0]
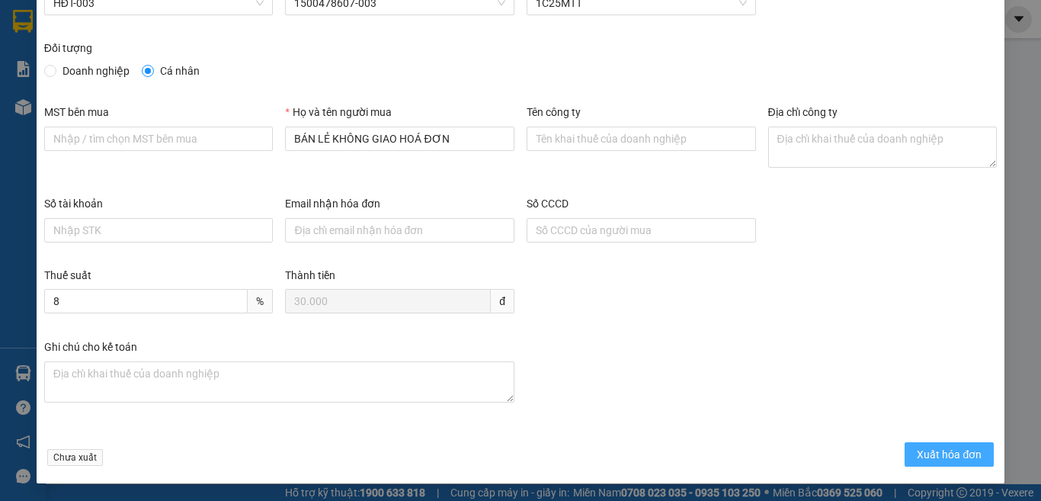
click at [924, 454] on span "Xuất hóa đơn" at bounding box center [949, 454] width 65 height 17
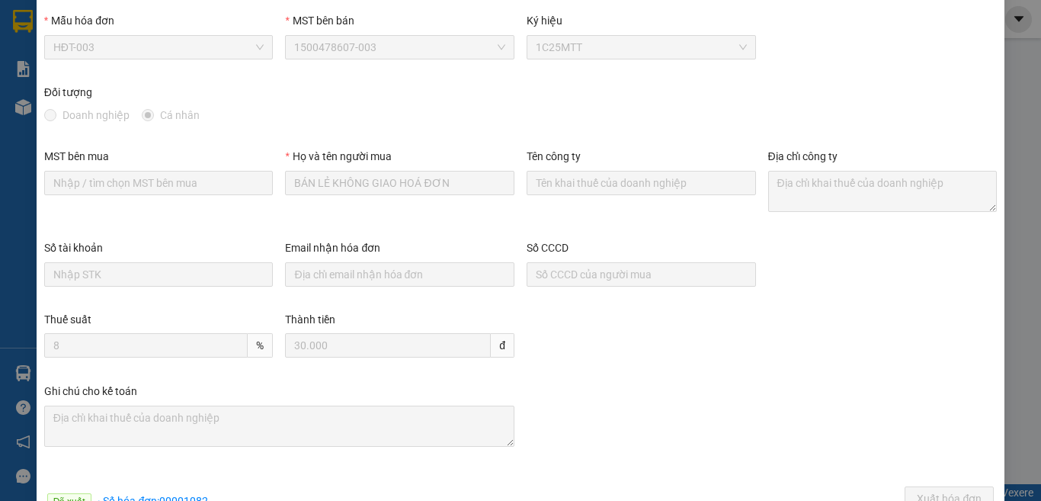
scroll to position [0, 0]
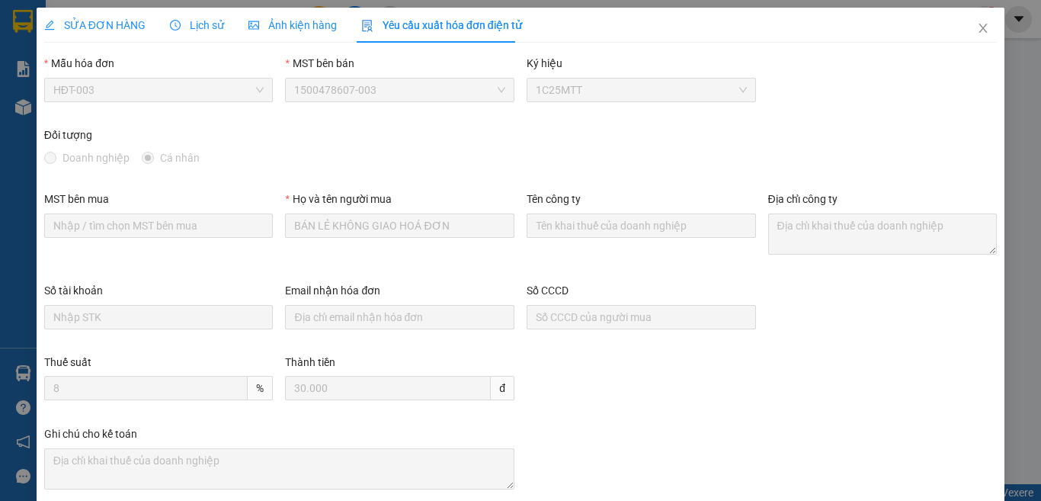
click at [105, 30] on span "SỬA ĐƠN HÀNG" at bounding box center [94, 25] width 101 height 12
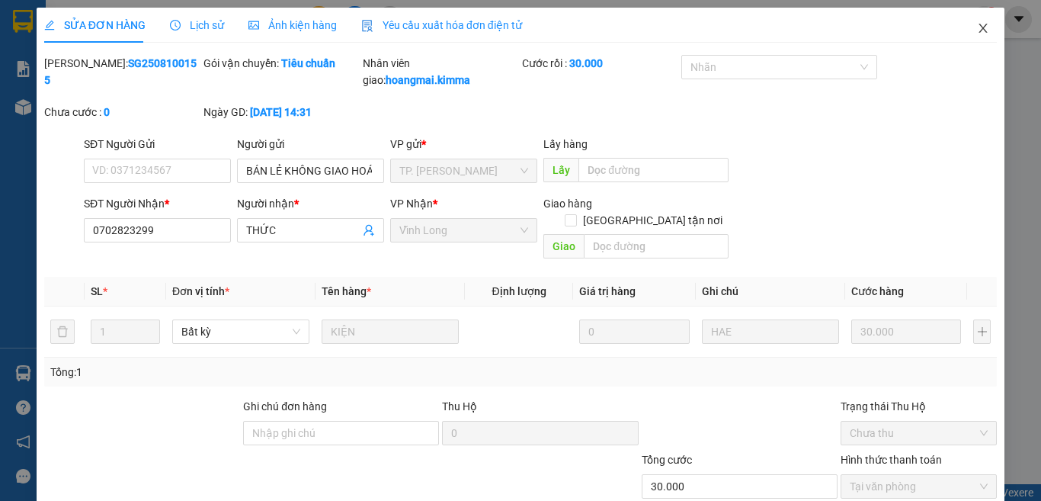
click at [977, 27] on icon "close" at bounding box center [983, 28] width 12 height 12
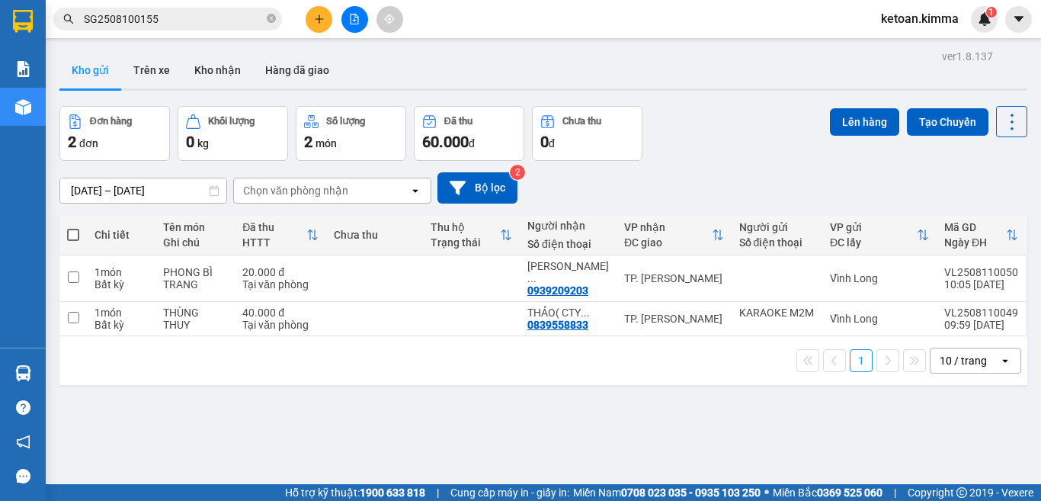
click at [179, 24] on input "SG2508100155" at bounding box center [174, 19] width 180 height 17
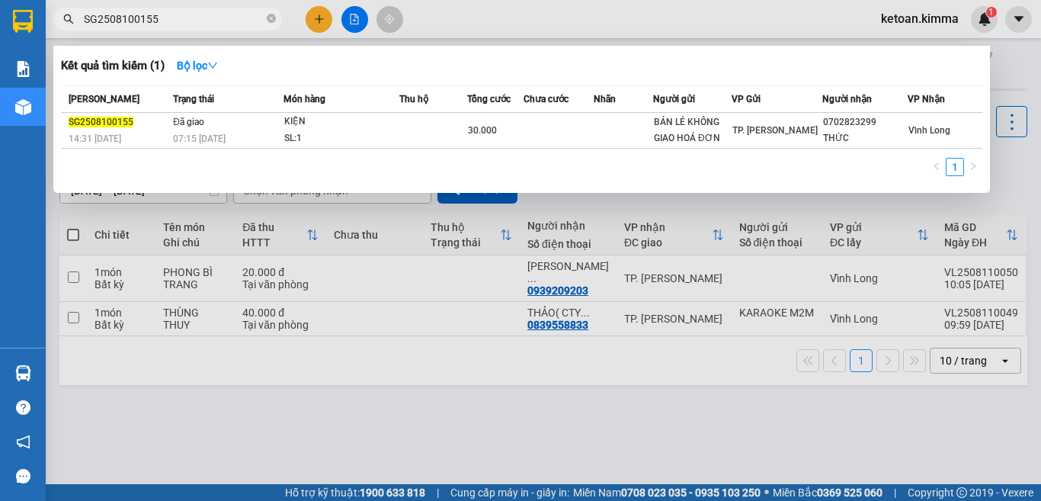
click at [177, 25] on input "SG2508100155" at bounding box center [174, 19] width 180 height 17
paste input "8"
click at [164, 19] on input "SG2508100158" at bounding box center [174, 19] width 180 height 17
paste input "9"
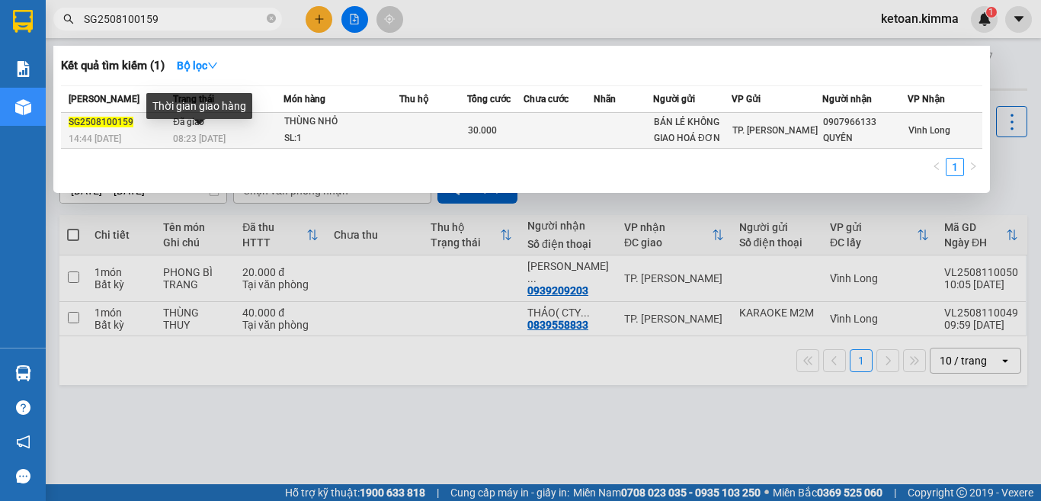
type input "SG2508100159"
click at [215, 134] on span "08:23 - 11/08" at bounding box center [199, 138] width 53 height 11
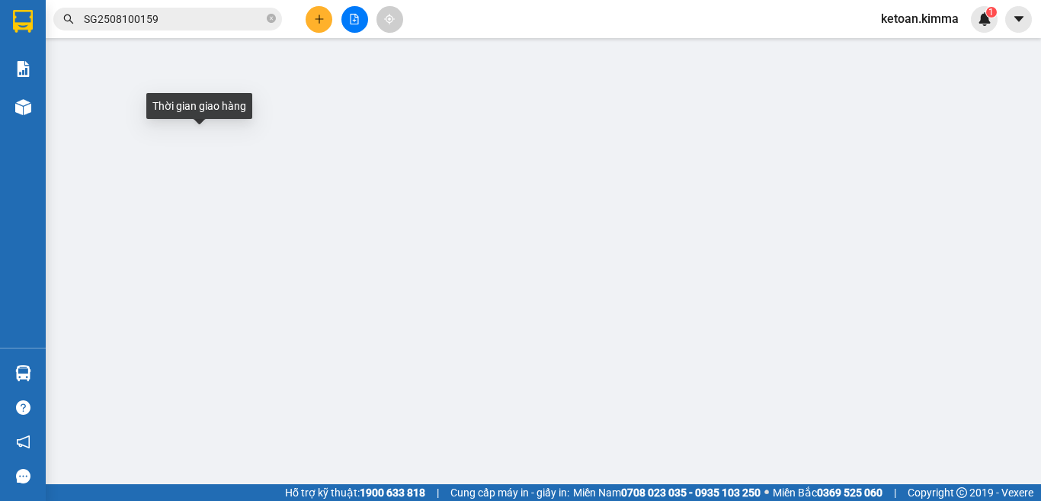
type input "BÁN LẺ KHÔNG GIAO HOÁ ĐƠN"
type input "0907966133"
type input "QUYÊN"
type input "30.000"
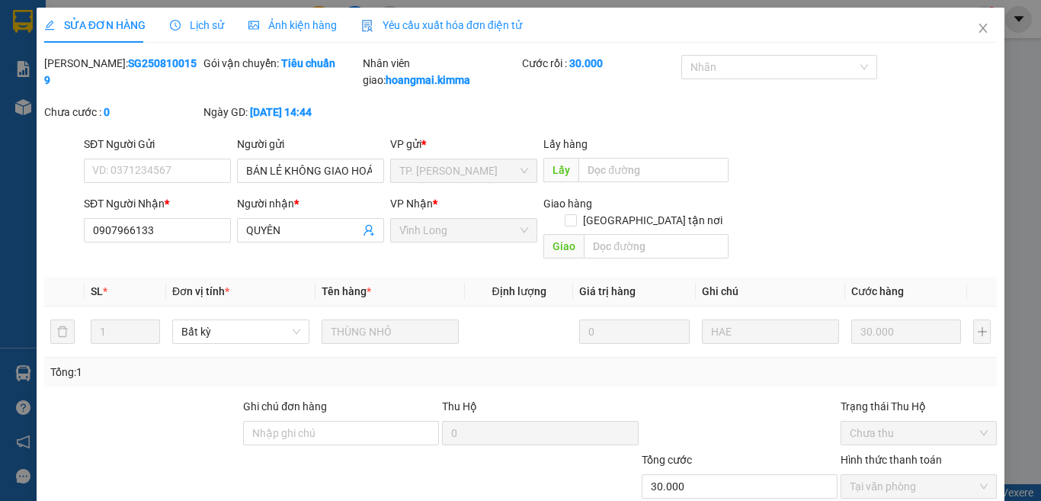
click at [402, 19] on span "Yêu cầu xuất hóa đơn điện tử" at bounding box center [441, 25] width 161 height 12
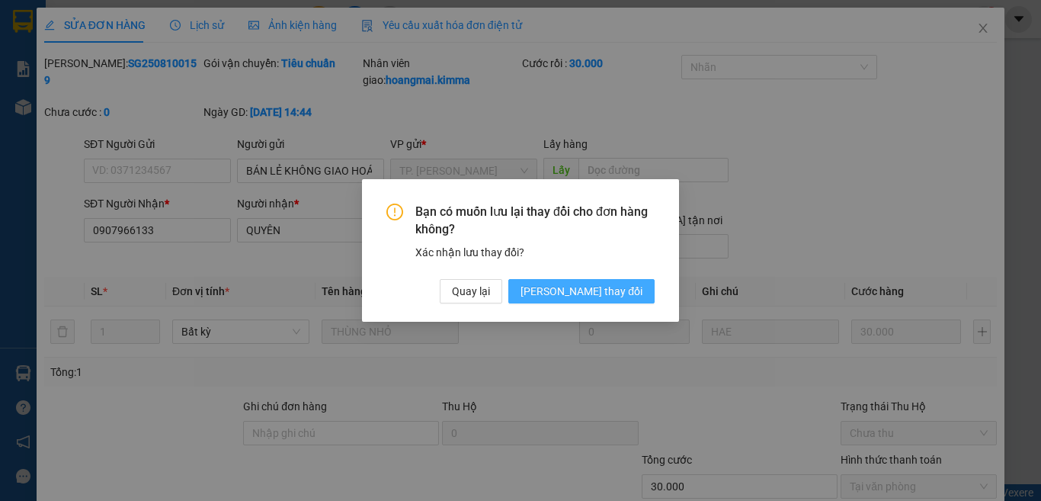
click at [613, 293] on span "Lưu thay đổi" at bounding box center [582, 291] width 122 height 17
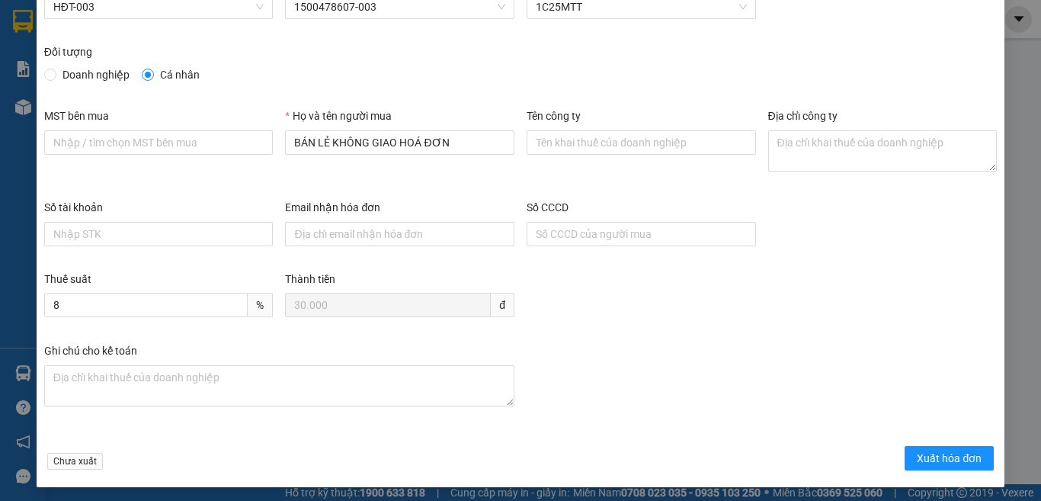
scroll to position [87, 0]
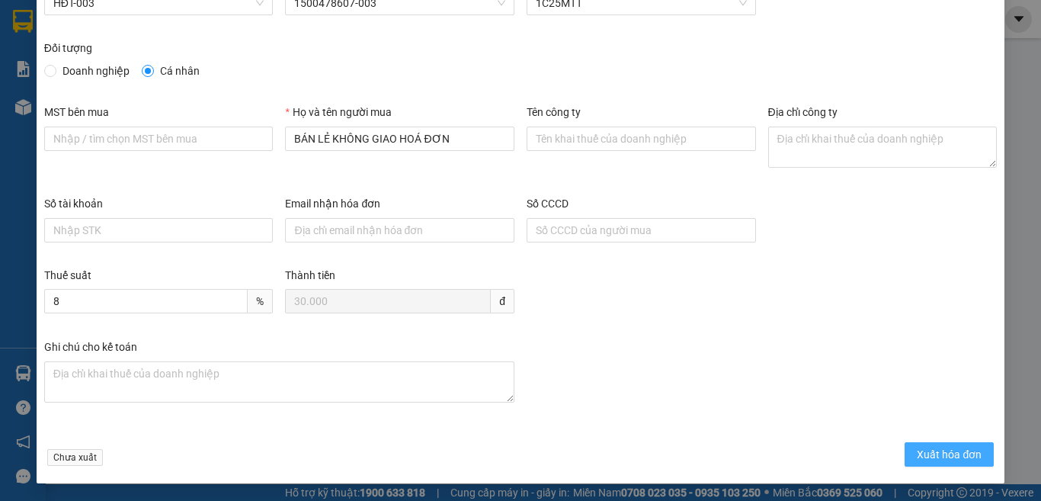
click at [950, 454] on span "Xuất hóa đơn" at bounding box center [949, 454] width 65 height 17
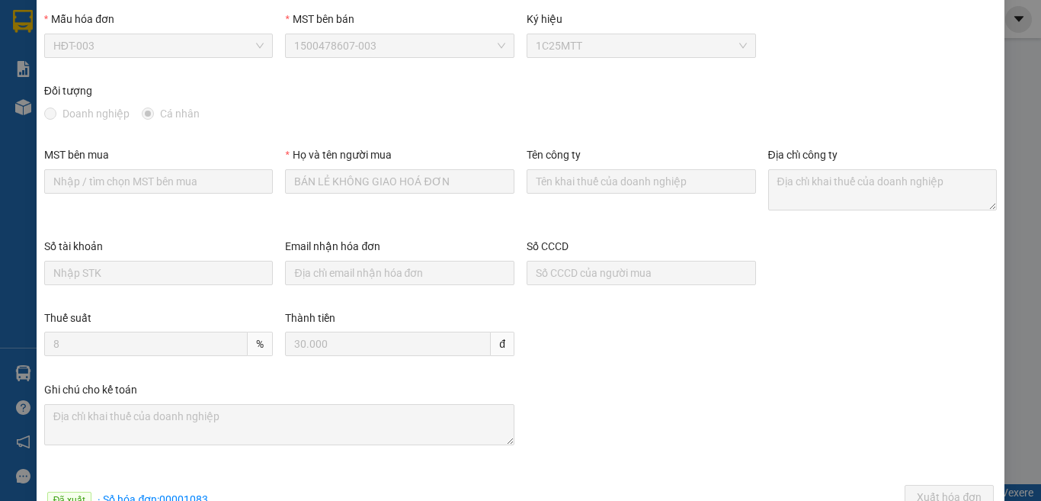
scroll to position [0, 0]
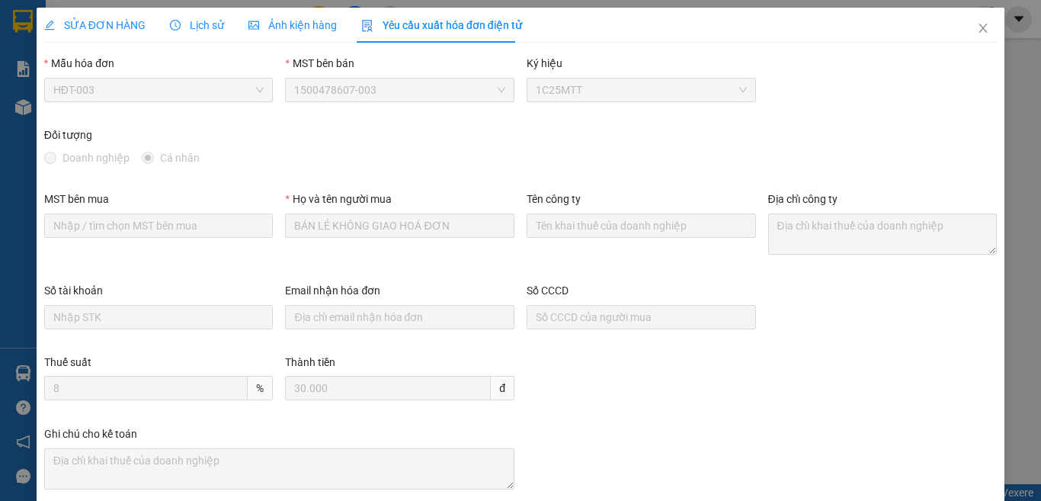
click at [73, 11] on div "SỬA ĐƠN HÀNG" at bounding box center [94, 25] width 101 height 35
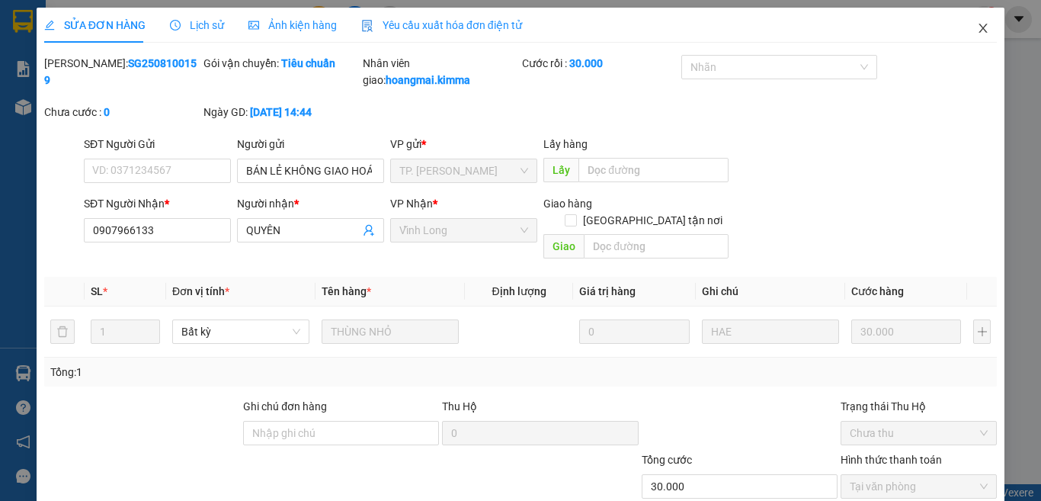
click at [977, 28] on icon "close" at bounding box center [983, 28] width 12 height 12
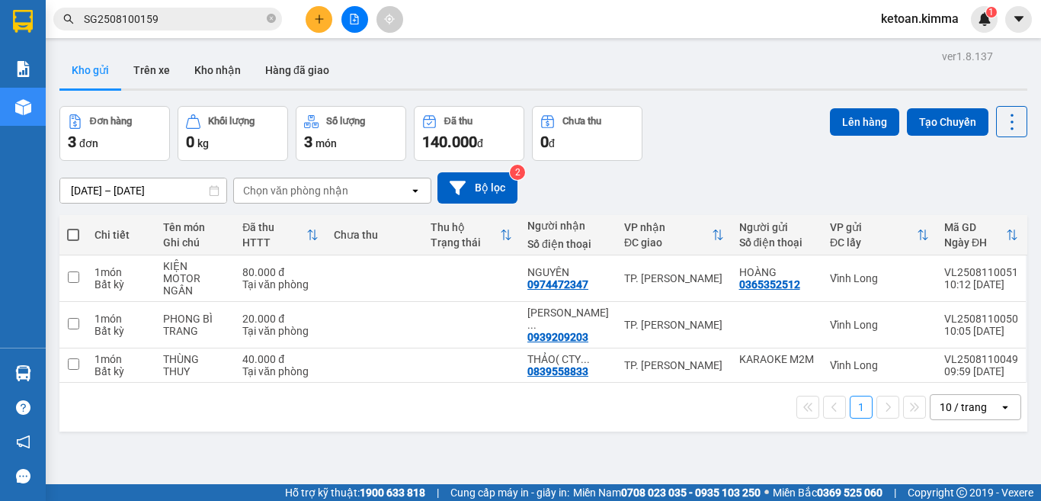
click at [135, 15] on input "SG2508100159" at bounding box center [174, 19] width 180 height 17
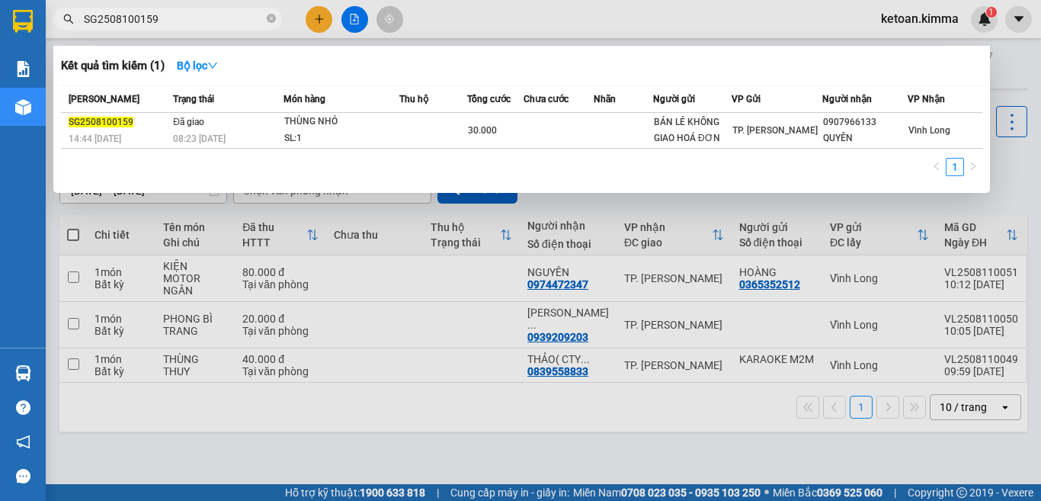
click at [135, 15] on input "SG2508100159" at bounding box center [174, 19] width 180 height 17
paste input "60"
click at [138, 12] on input "SG2508100160" at bounding box center [174, 19] width 180 height 17
paste input "2"
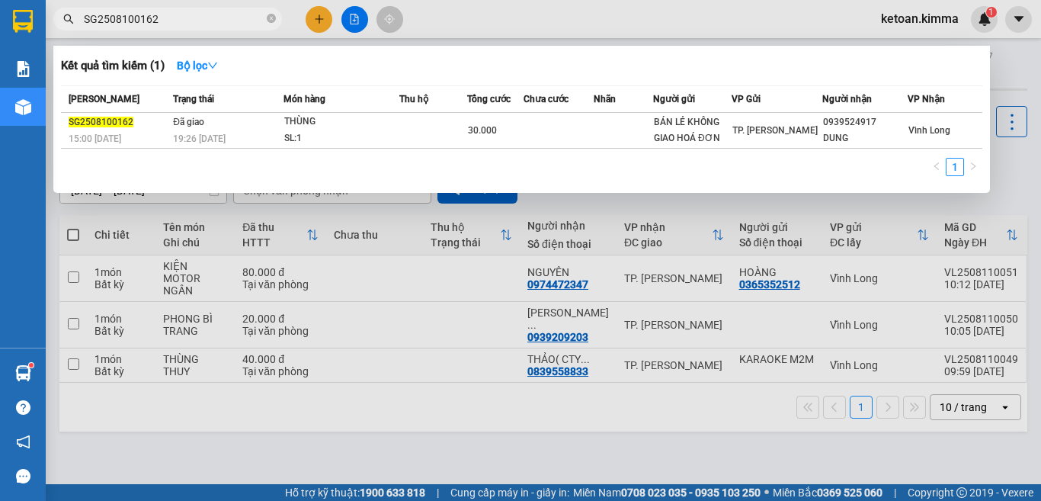
click at [105, 21] on input "SG2508100162" at bounding box center [174, 19] width 180 height 17
paste input "3"
click at [177, 18] on input "SG2508100163" at bounding box center [174, 19] width 180 height 17
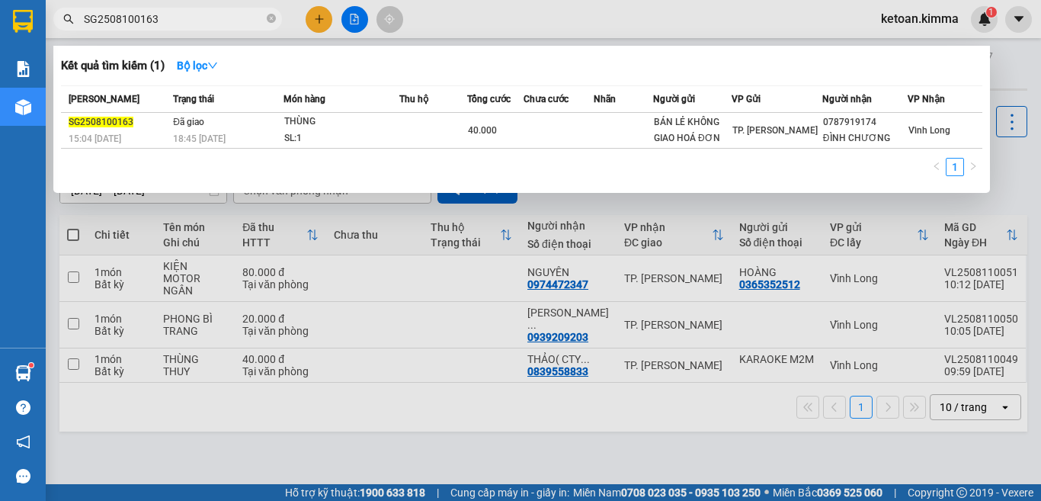
paste input "4"
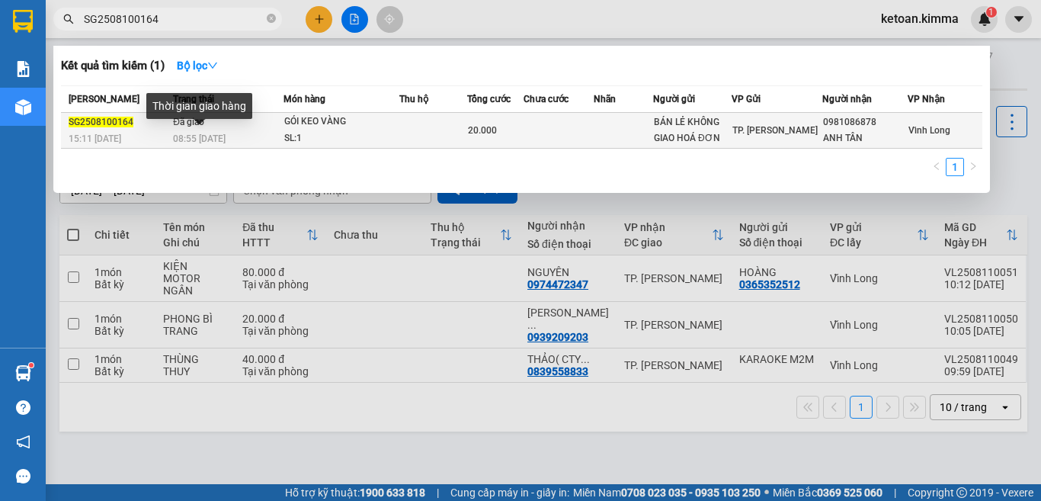
type input "SG2508100164"
click at [227, 130] on td "Đã giao 08:55 - 11/08" at bounding box center [226, 131] width 114 height 36
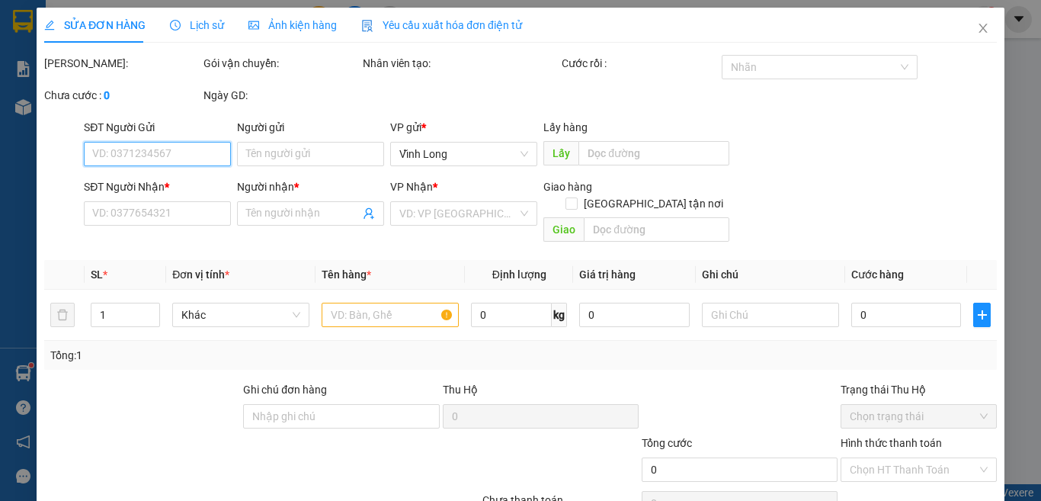
type input "BÁN LẺ KHÔNG GIAO HOÁ ĐƠN"
type input "0981086878"
type input "ANH TÂN"
type input "20.000"
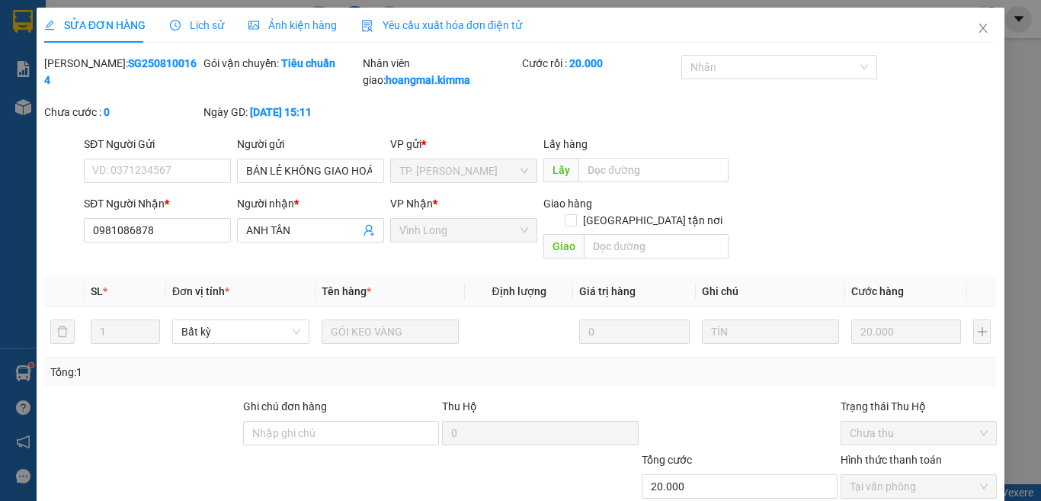
click at [434, 24] on span "Yêu cầu xuất hóa đơn điện tử" at bounding box center [441, 25] width 161 height 12
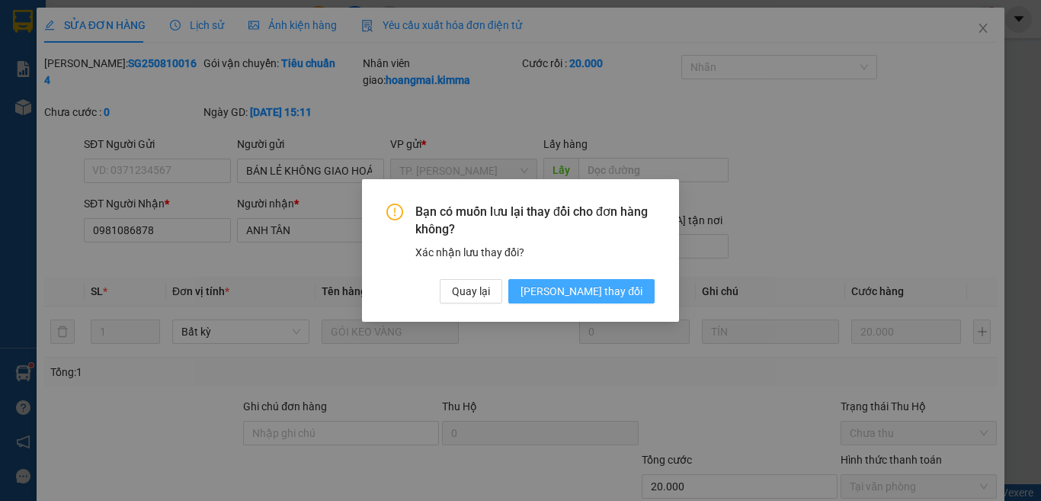
click at [601, 290] on span "Lưu thay đổi" at bounding box center [582, 291] width 122 height 17
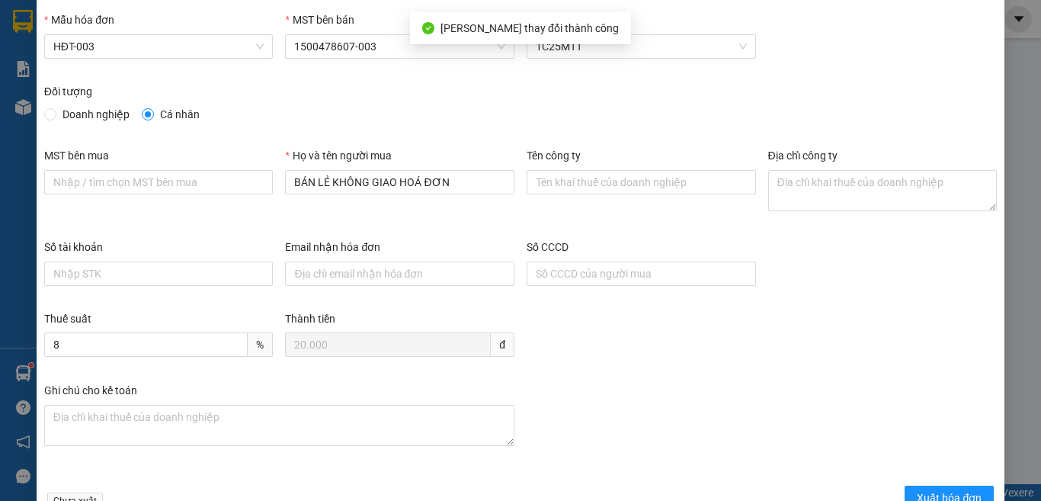
scroll to position [87, 0]
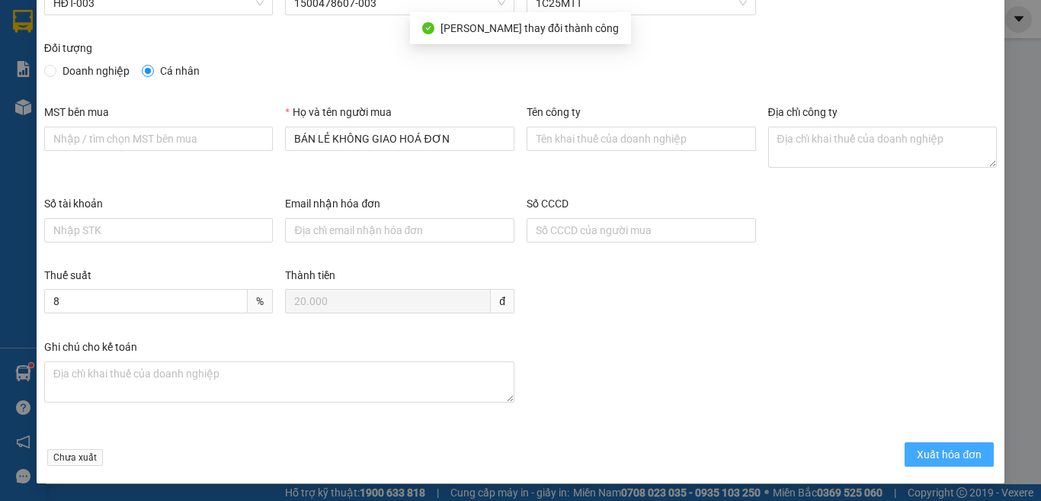
click at [960, 452] on span "Xuất hóa đơn" at bounding box center [949, 454] width 65 height 17
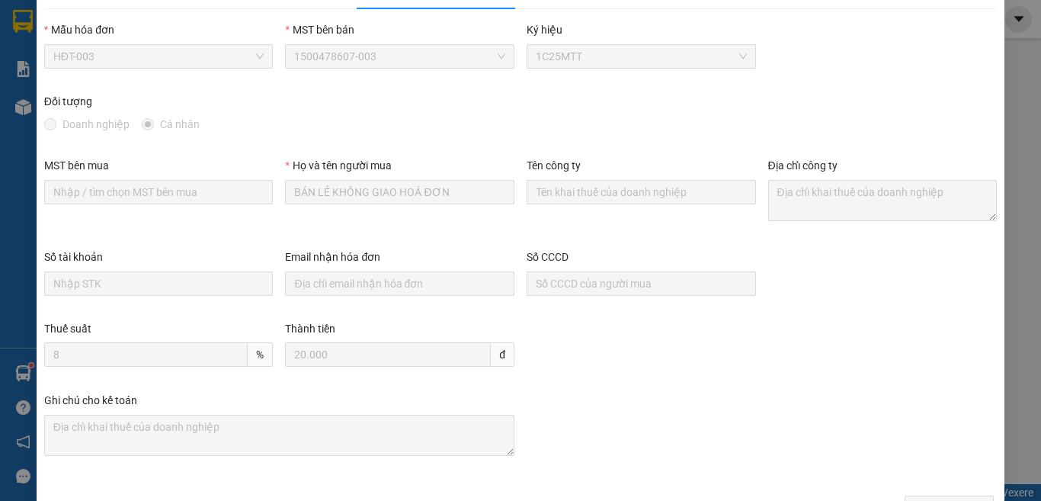
scroll to position [0, 0]
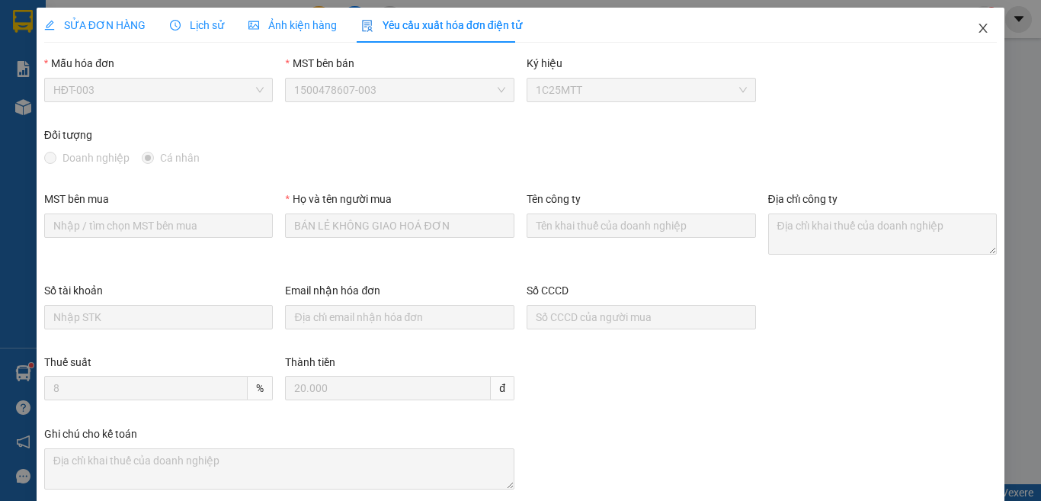
click at [969, 37] on span "Close" at bounding box center [983, 29] width 43 height 43
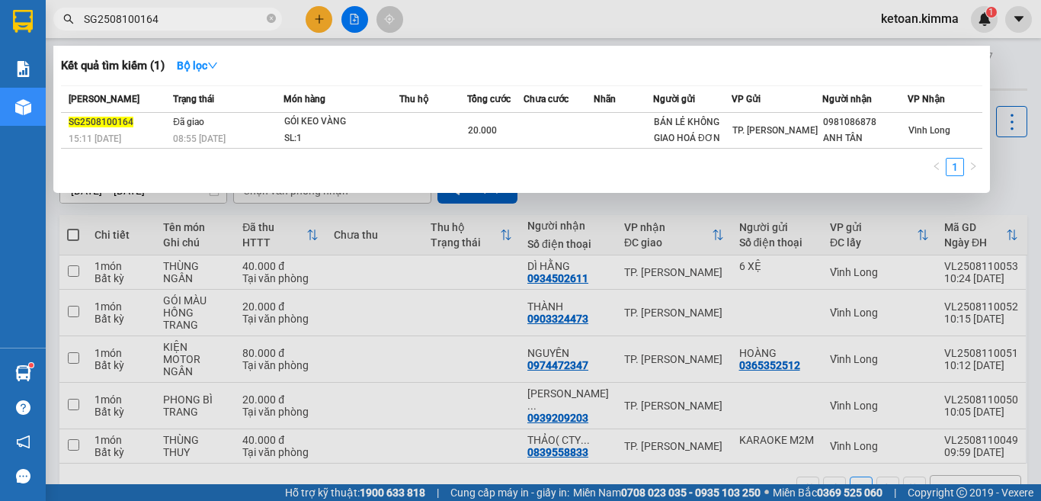
click at [123, 21] on input "SG2508100164" at bounding box center [174, 19] width 180 height 17
paste input "5"
click at [187, 18] on input "SG2508100165" at bounding box center [174, 19] width 180 height 17
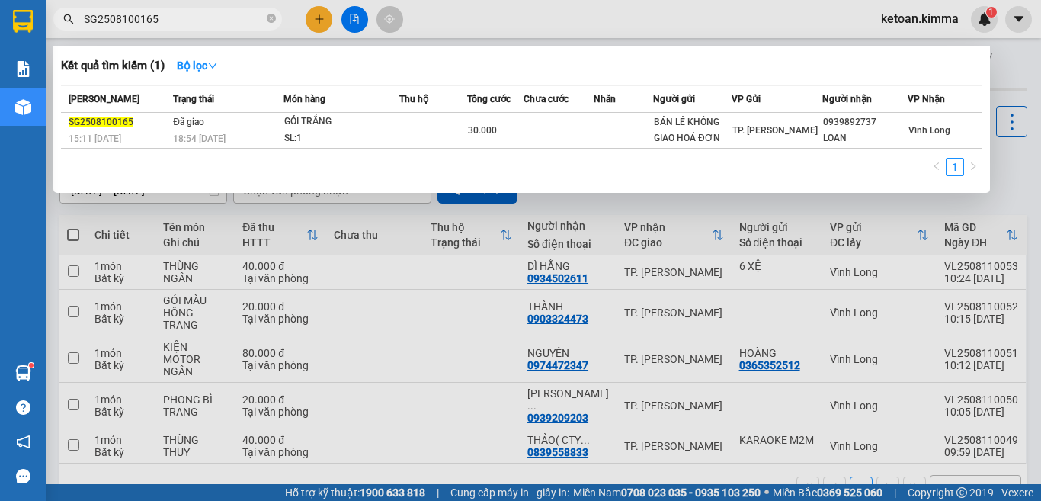
paste input "6"
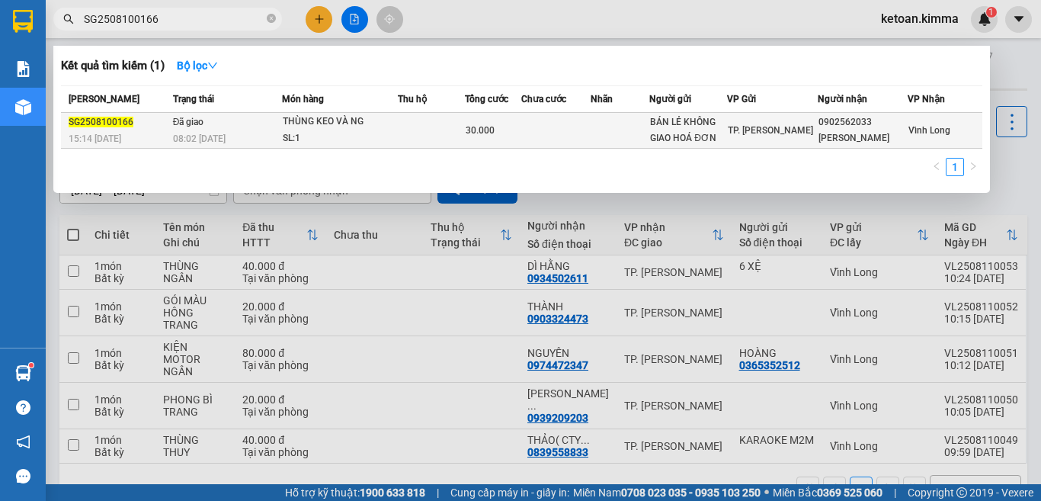
type input "SG2508100166"
click at [226, 139] on span "08:02 - 11/08" at bounding box center [199, 138] width 53 height 11
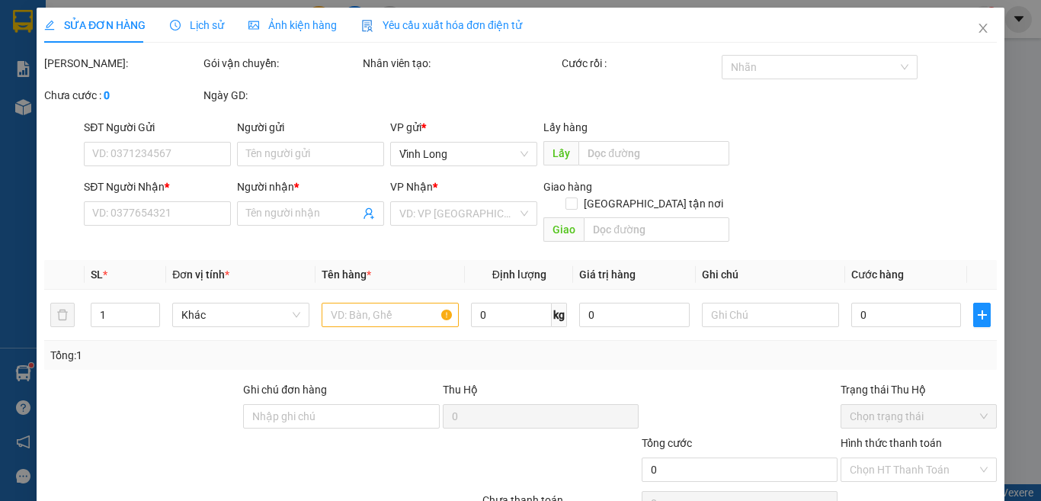
type input "BÁN LẺ KHÔNG GIAO HOÁ ĐƠN"
type input "0902562033"
type input "LAN HƯƠNG"
type input "30.000"
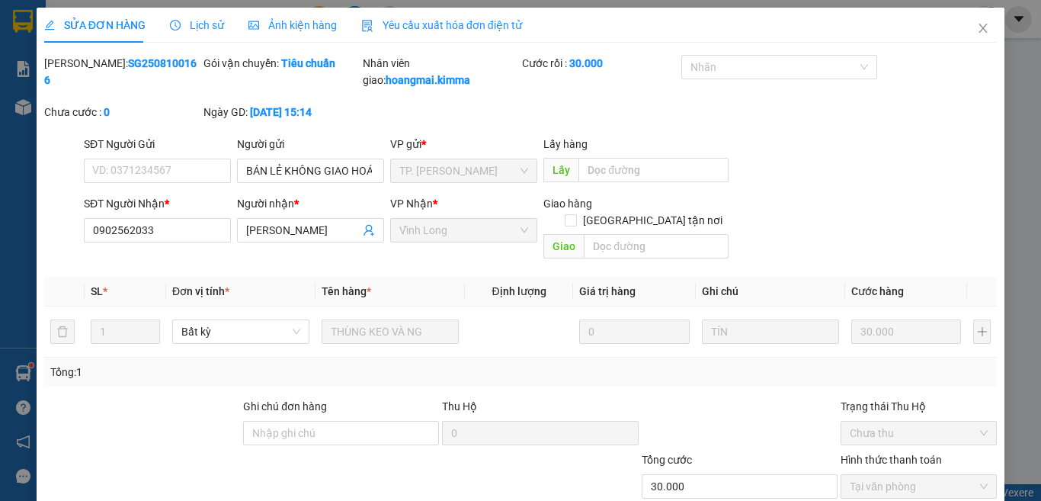
click at [474, 27] on span "Yêu cầu xuất hóa đơn điện tử" at bounding box center [441, 25] width 161 height 12
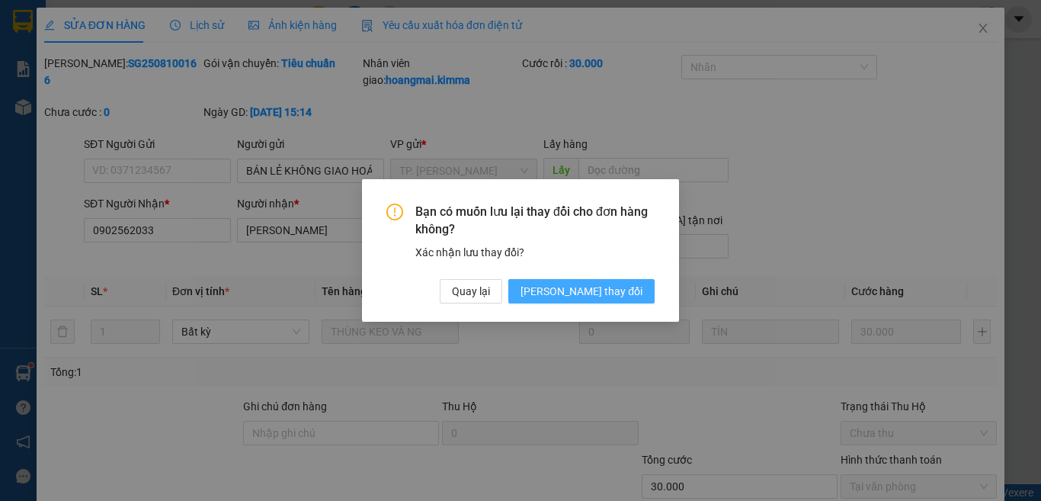
click at [617, 292] on span "Lưu thay đổi" at bounding box center [582, 291] width 122 height 17
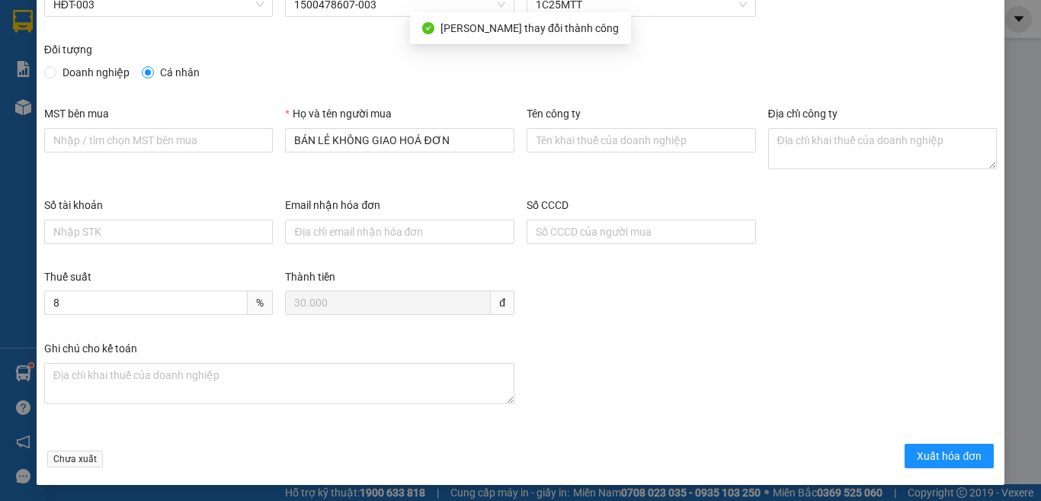
scroll to position [87, 0]
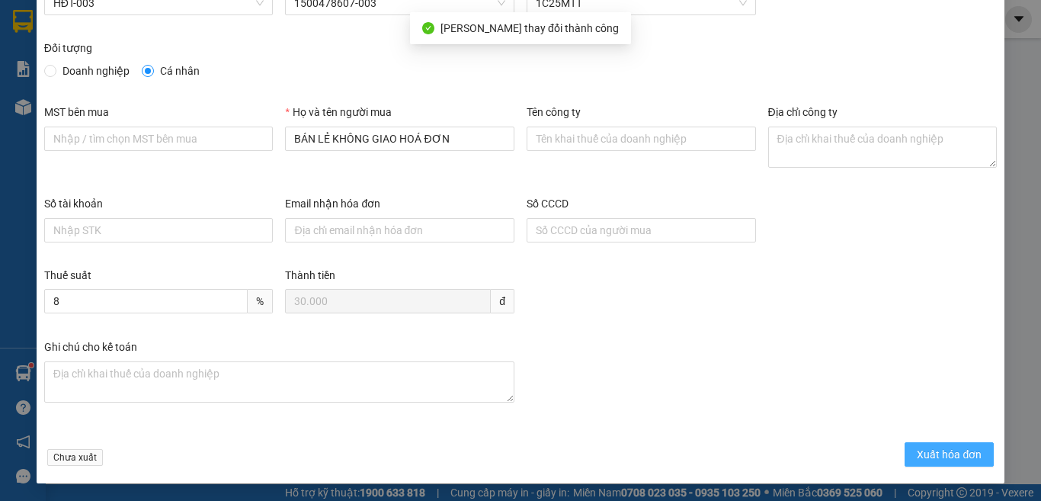
click at [925, 460] on span "Xuất hóa đơn" at bounding box center [949, 454] width 65 height 17
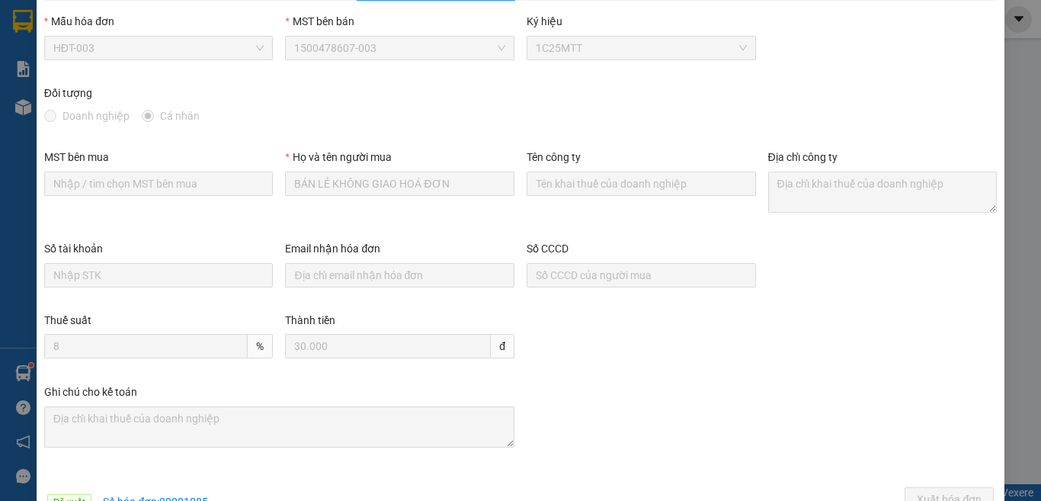
scroll to position [0, 0]
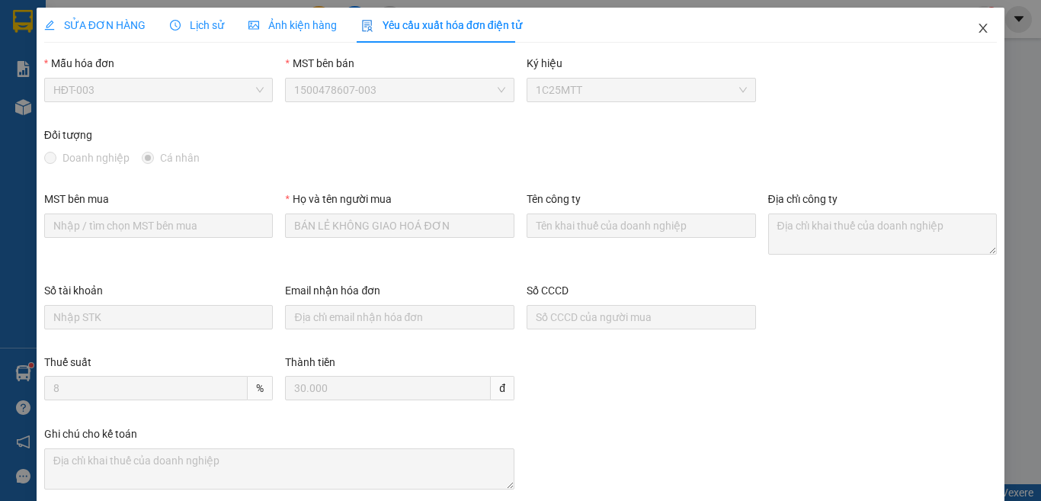
click at [979, 30] on icon "close" at bounding box center [983, 28] width 8 height 9
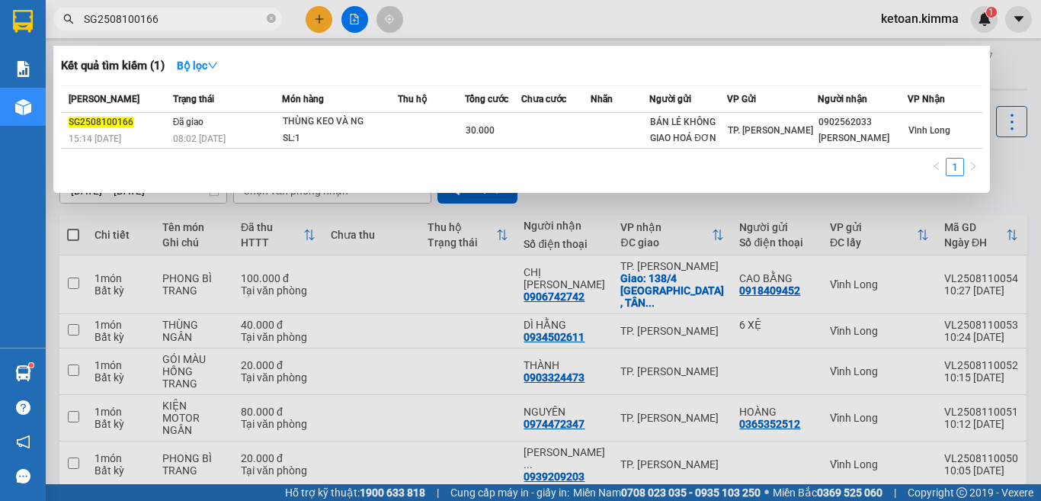
click at [146, 19] on input "SG2508100166" at bounding box center [174, 19] width 180 height 17
paste input "7"
click at [171, 20] on input "SG2508100167" at bounding box center [174, 19] width 180 height 17
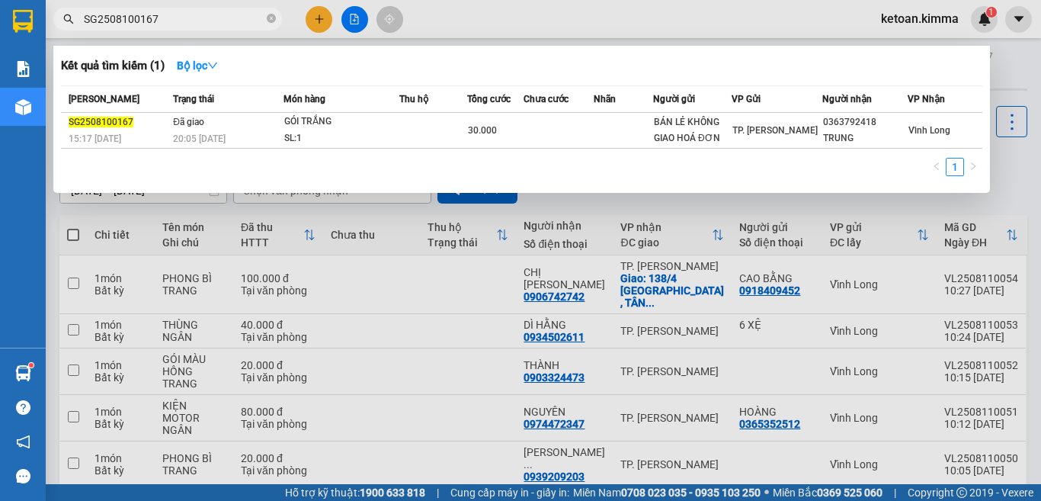
paste input "9"
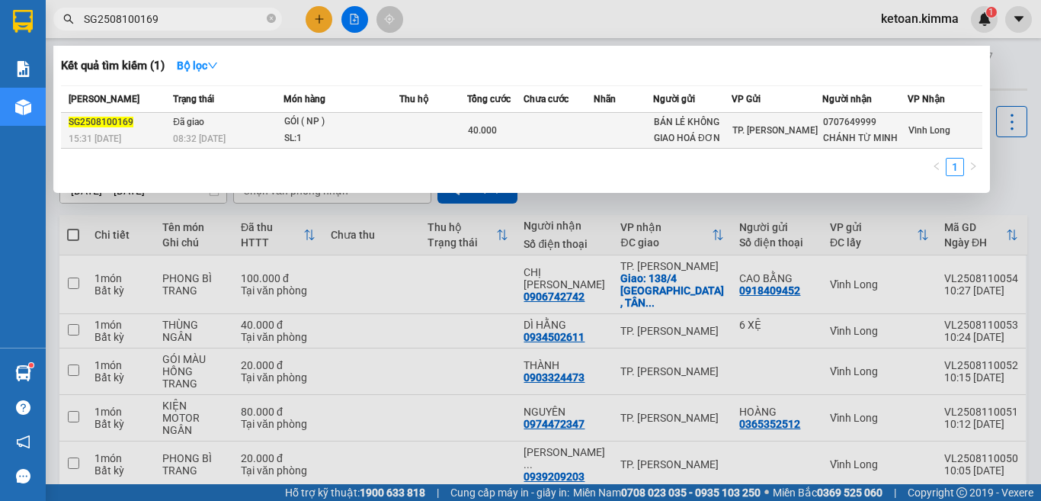
type input "SG2508100169"
click at [247, 135] on div "08:32 - 11/08" at bounding box center [228, 138] width 110 height 17
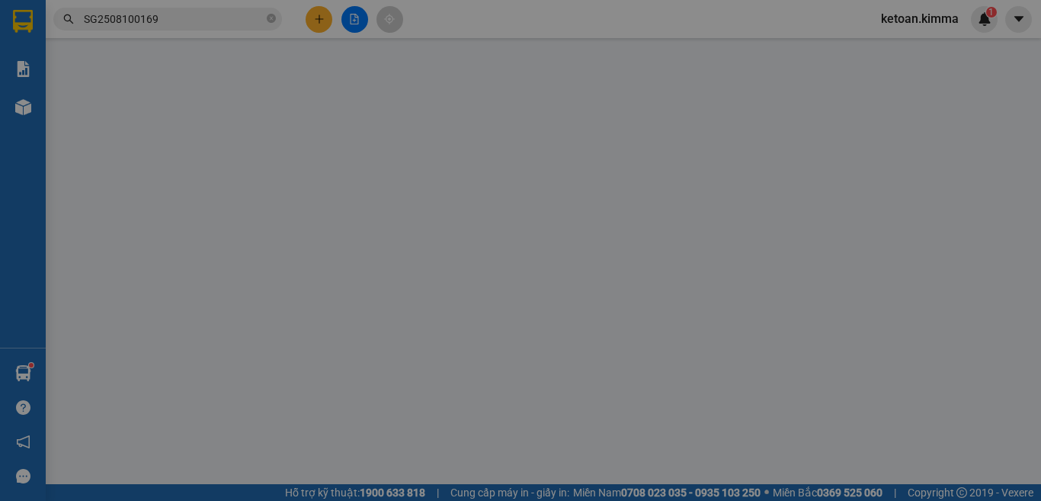
type input "BÁN LẺ KHÔNG GIAO HOÁ ĐƠN"
type input "0707649999"
type input "CHÁNH TỪ MINH"
type input "sa g"
type input "40.000"
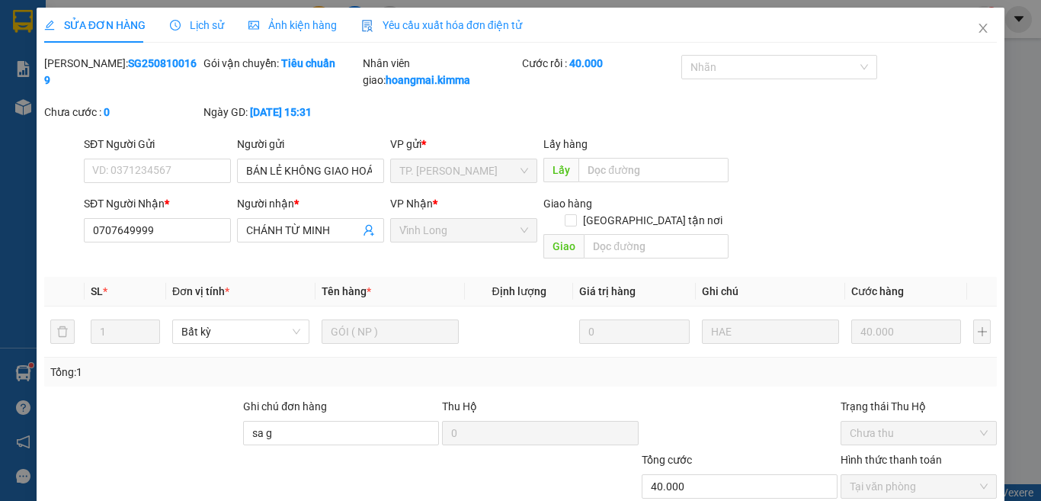
click at [462, 25] on span "Yêu cầu xuất hóa đơn điện tử" at bounding box center [441, 25] width 161 height 12
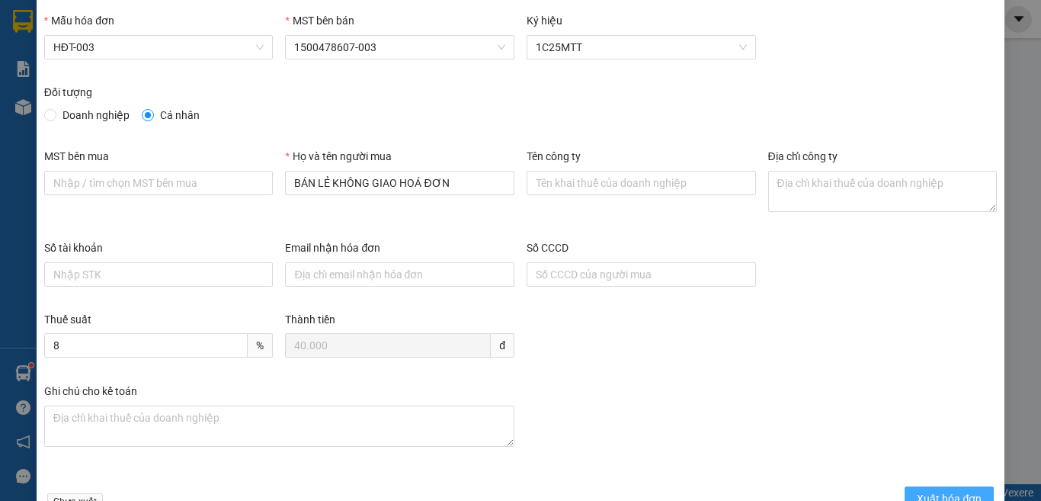
scroll to position [87, 0]
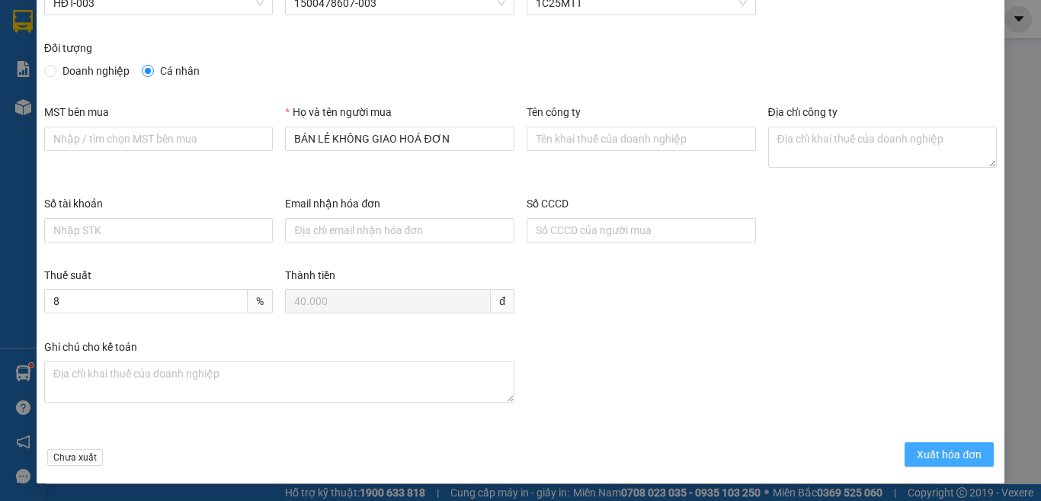
click at [927, 454] on span "Xuất hóa đơn" at bounding box center [949, 454] width 65 height 17
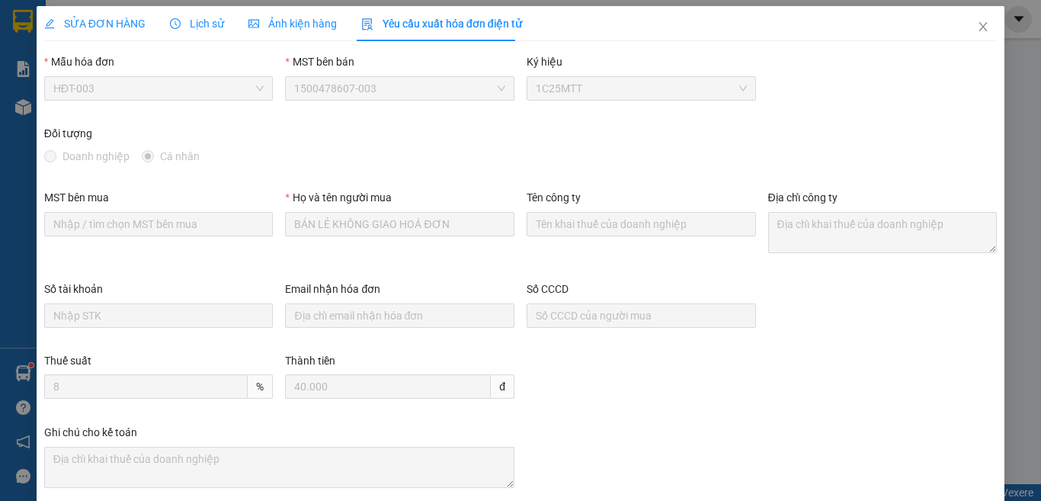
scroll to position [0, 0]
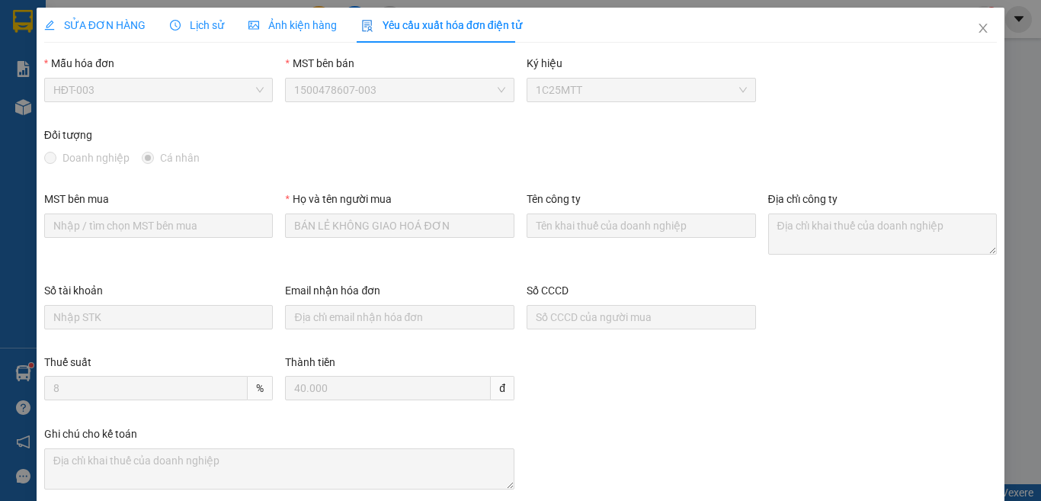
click at [132, 14] on div "SỬA ĐƠN HÀNG" at bounding box center [94, 25] width 101 height 35
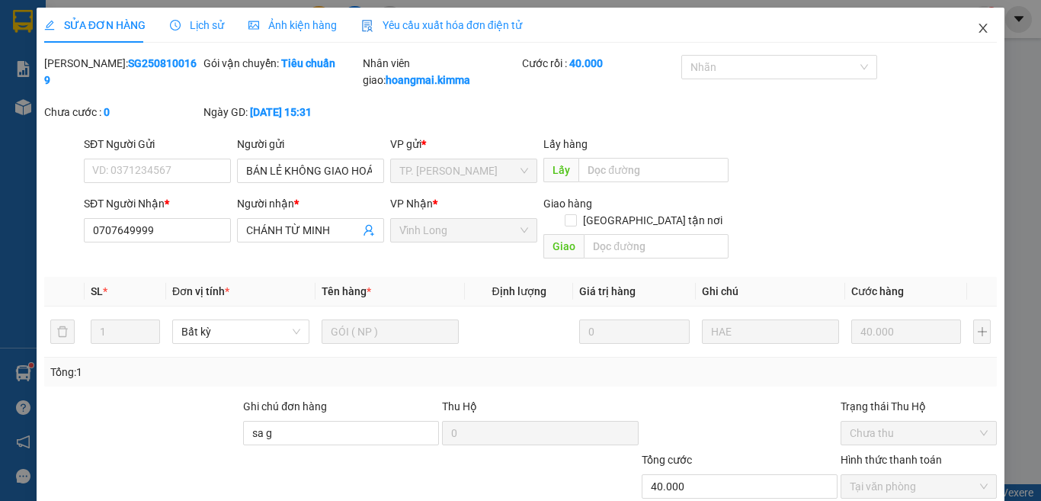
click at [977, 30] on icon "close" at bounding box center [983, 28] width 12 height 12
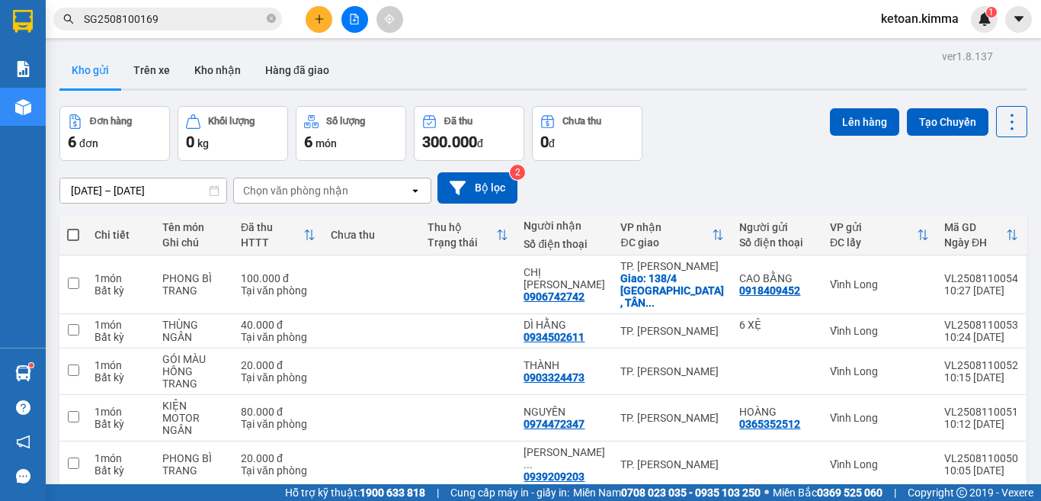
click at [121, 15] on input "SG2508100169" at bounding box center [174, 19] width 180 height 17
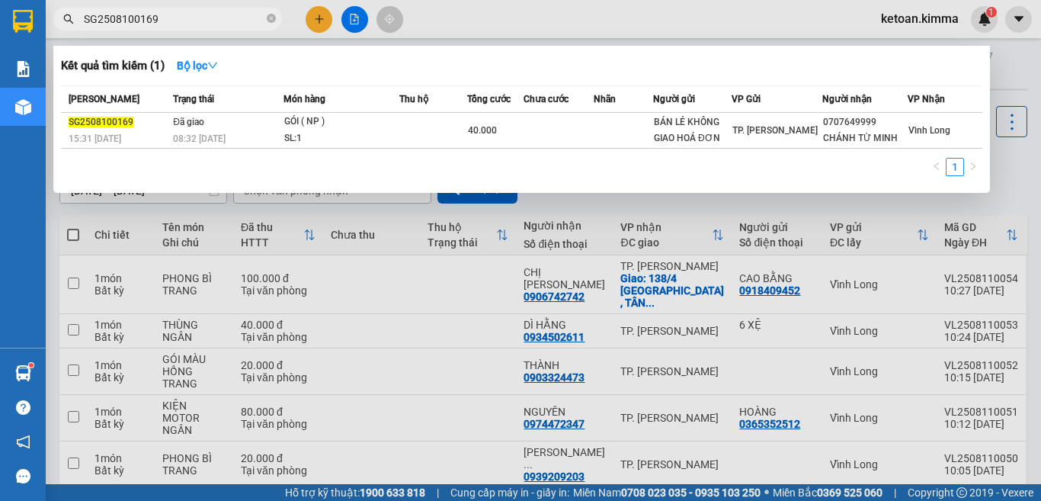
click at [121, 15] on input "SG2508100169" at bounding box center [174, 19] width 180 height 17
paste input "73"
click at [171, 26] on input "SG2508100173" at bounding box center [174, 19] width 180 height 17
paste input "8"
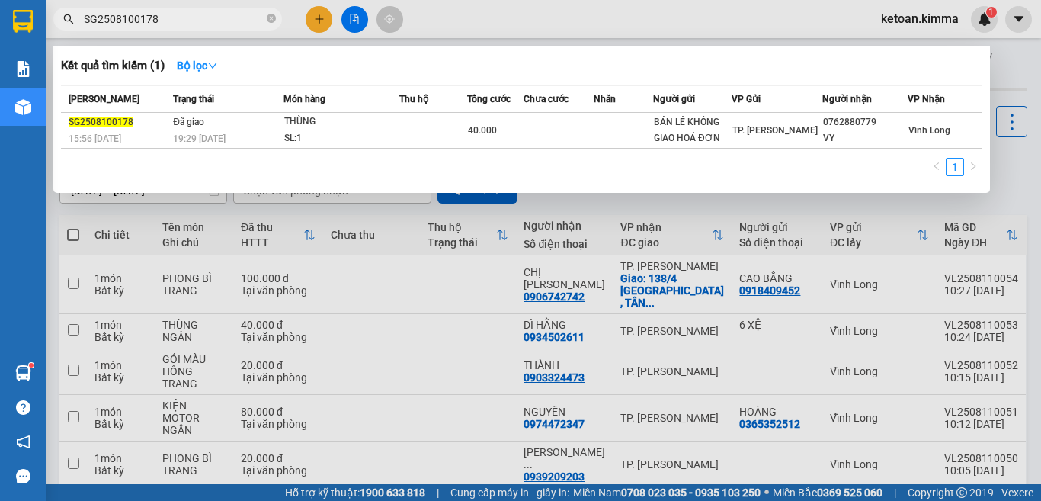
click at [146, 22] on input "SG2508100178" at bounding box center [174, 19] width 180 height 17
paste input "9"
click at [143, 17] on input "SG2508100179" at bounding box center [174, 19] width 180 height 17
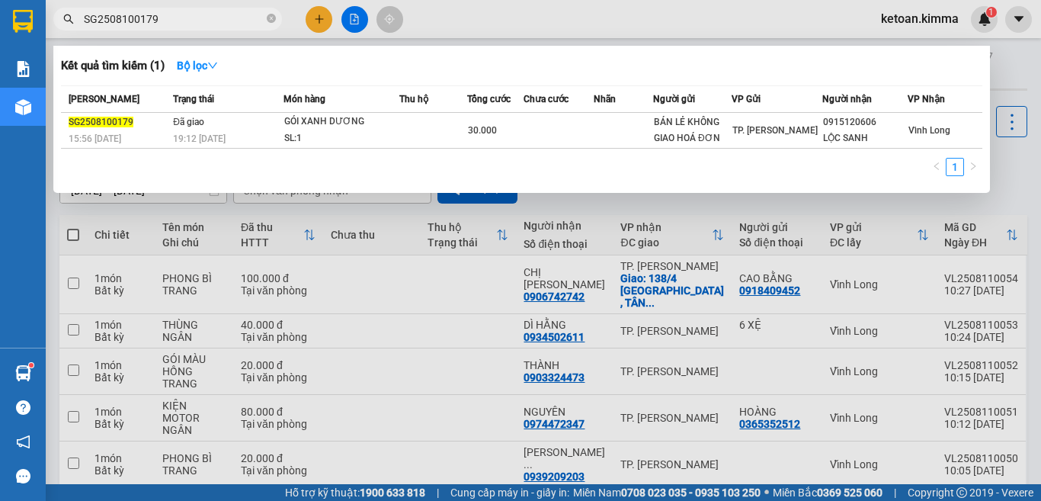
paste input "83"
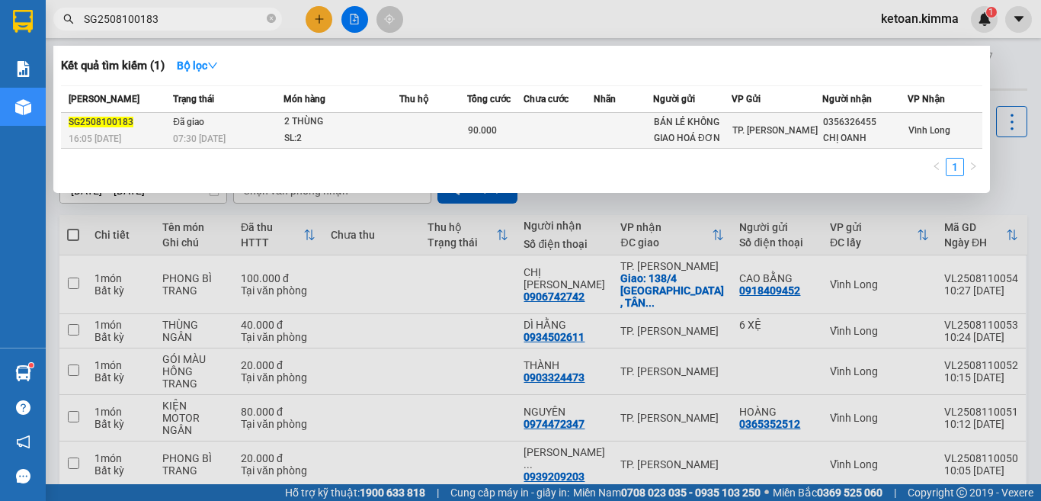
type input "SG2508100183"
click at [254, 134] on div "07:30 - 11/08" at bounding box center [228, 138] width 110 height 17
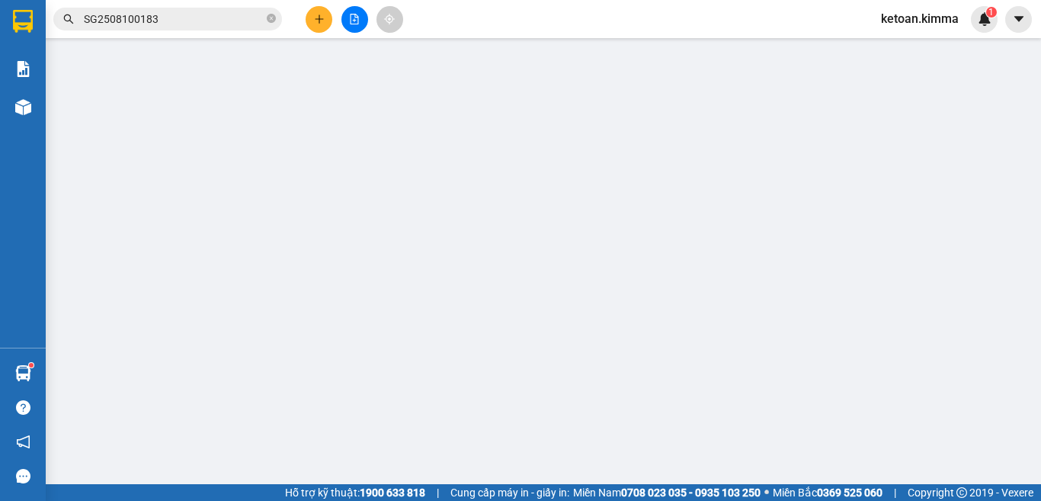
type input "BÁN LẺ KHÔNG GIAO HOÁ ĐƠN"
type input "0356326455"
type input "CHỊ OANH"
type input "90.000"
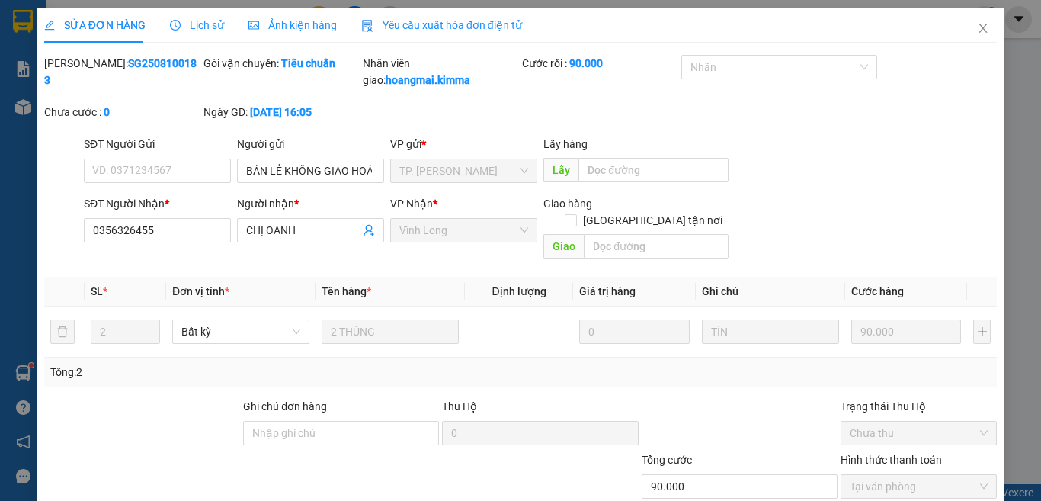
click at [461, 24] on span "Yêu cầu xuất hóa đơn điện tử" at bounding box center [441, 25] width 161 height 12
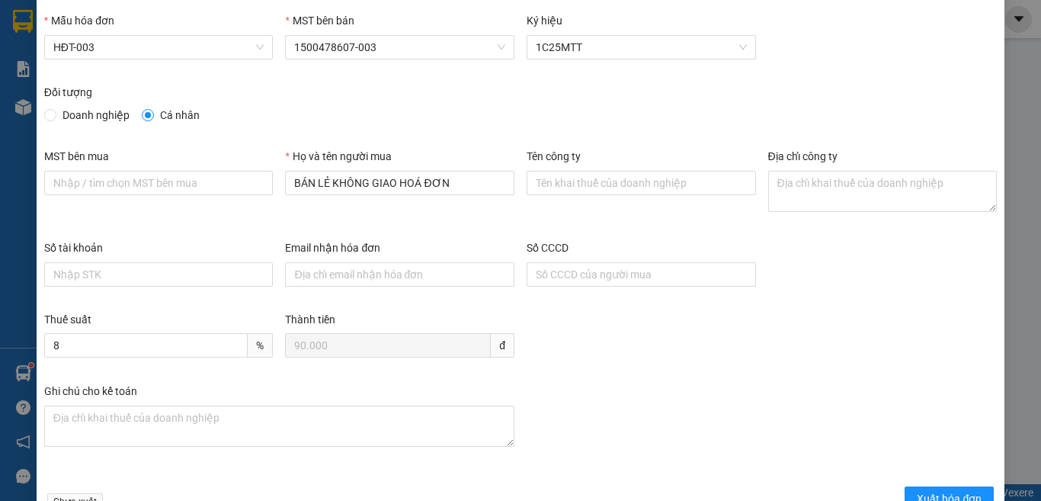
scroll to position [87, 0]
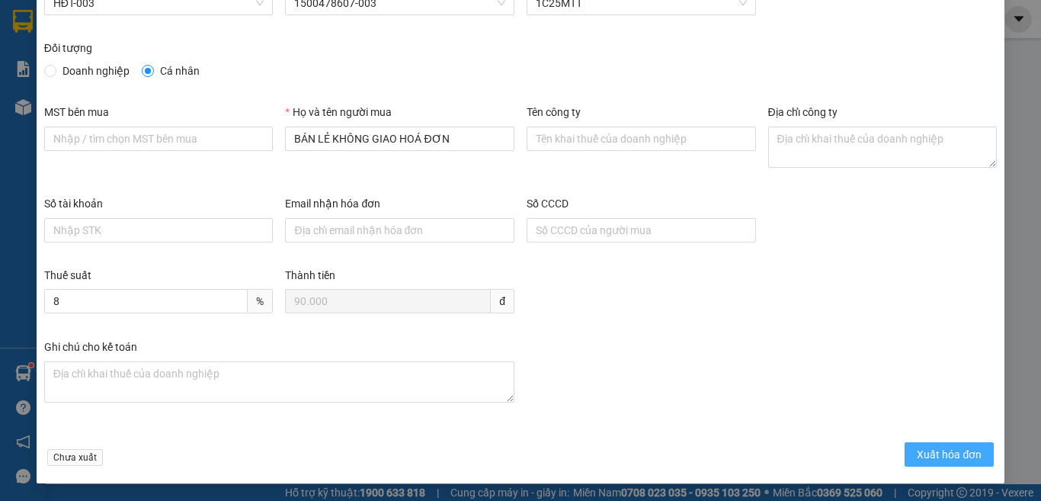
drag, startPoint x: 936, startPoint y: 453, endPoint x: 892, endPoint y: 457, distance: 44.4
click at [934, 460] on span "Xuất hóa đơn" at bounding box center [949, 454] width 65 height 17
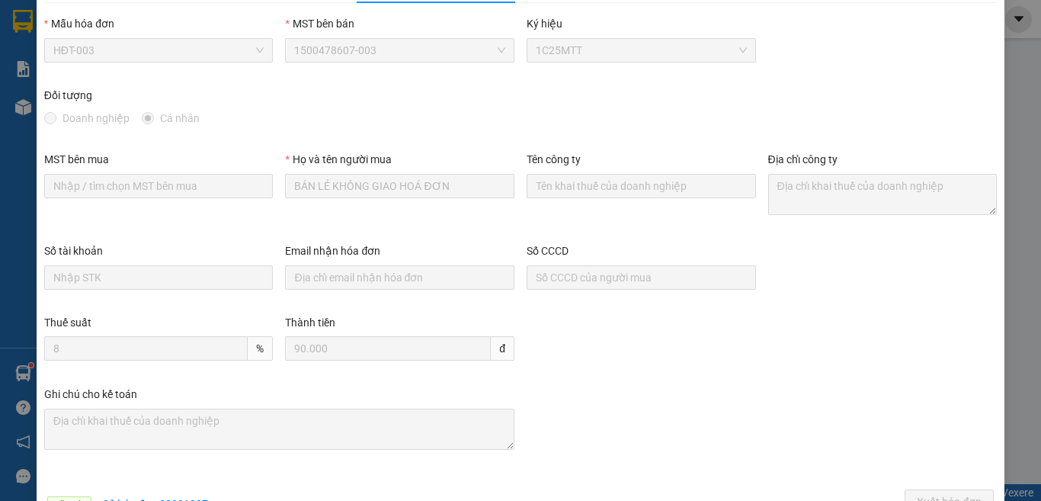
scroll to position [0, 0]
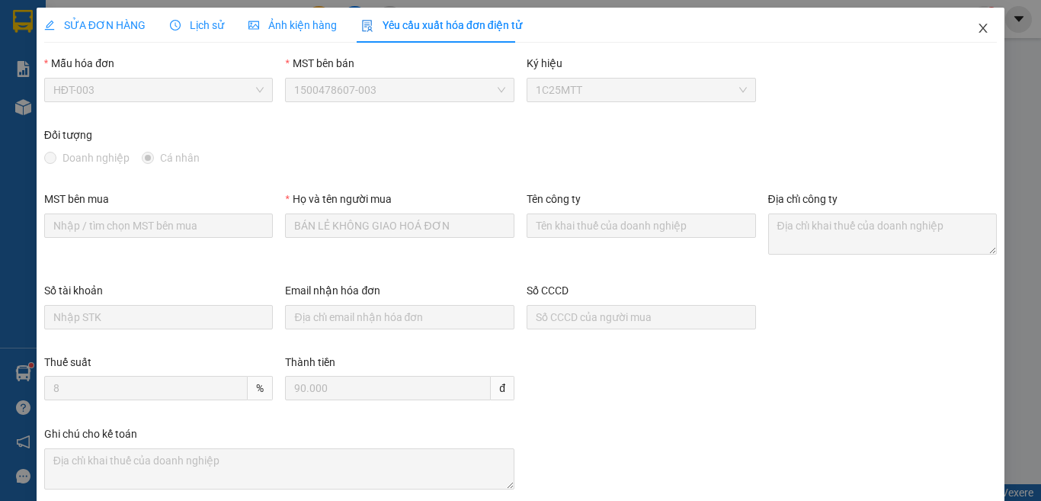
click at [979, 26] on icon "close" at bounding box center [983, 28] width 8 height 9
